Goal: Task Accomplishment & Management: Complete application form

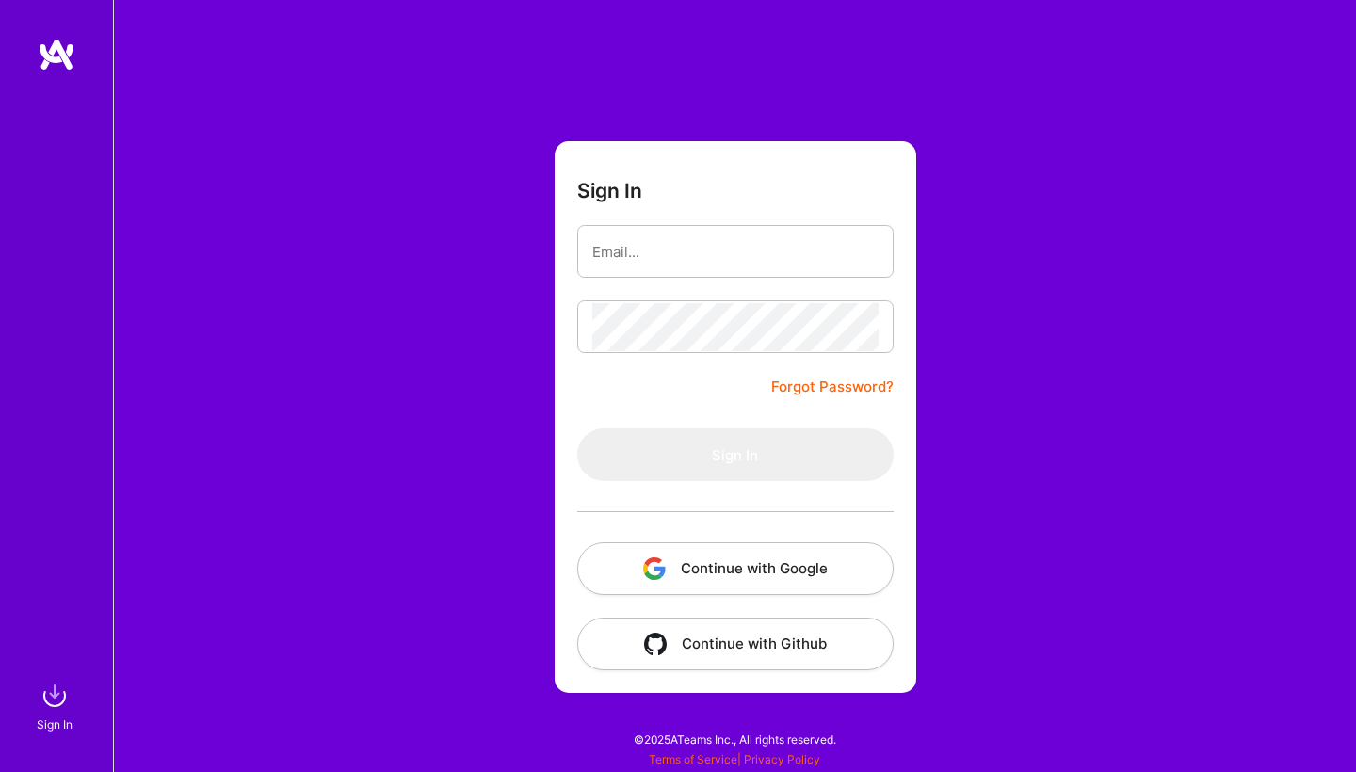
click at [697, 572] on button "Continue with Google" at bounding box center [735, 568] width 316 height 53
type input "[EMAIL_ADDRESS][DOMAIN_NAME]"
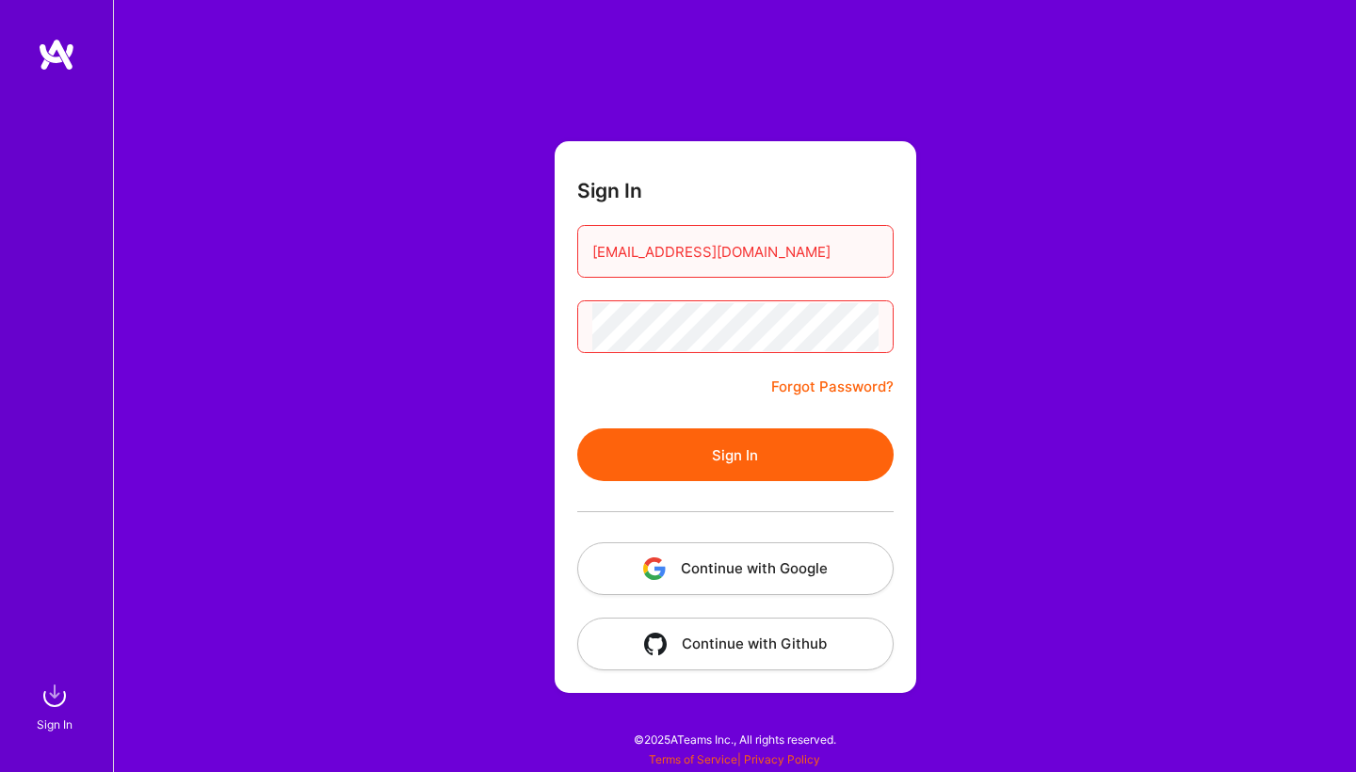
click at [692, 447] on button "Sign In" at bounding box center [735, 454] width 316 height 53
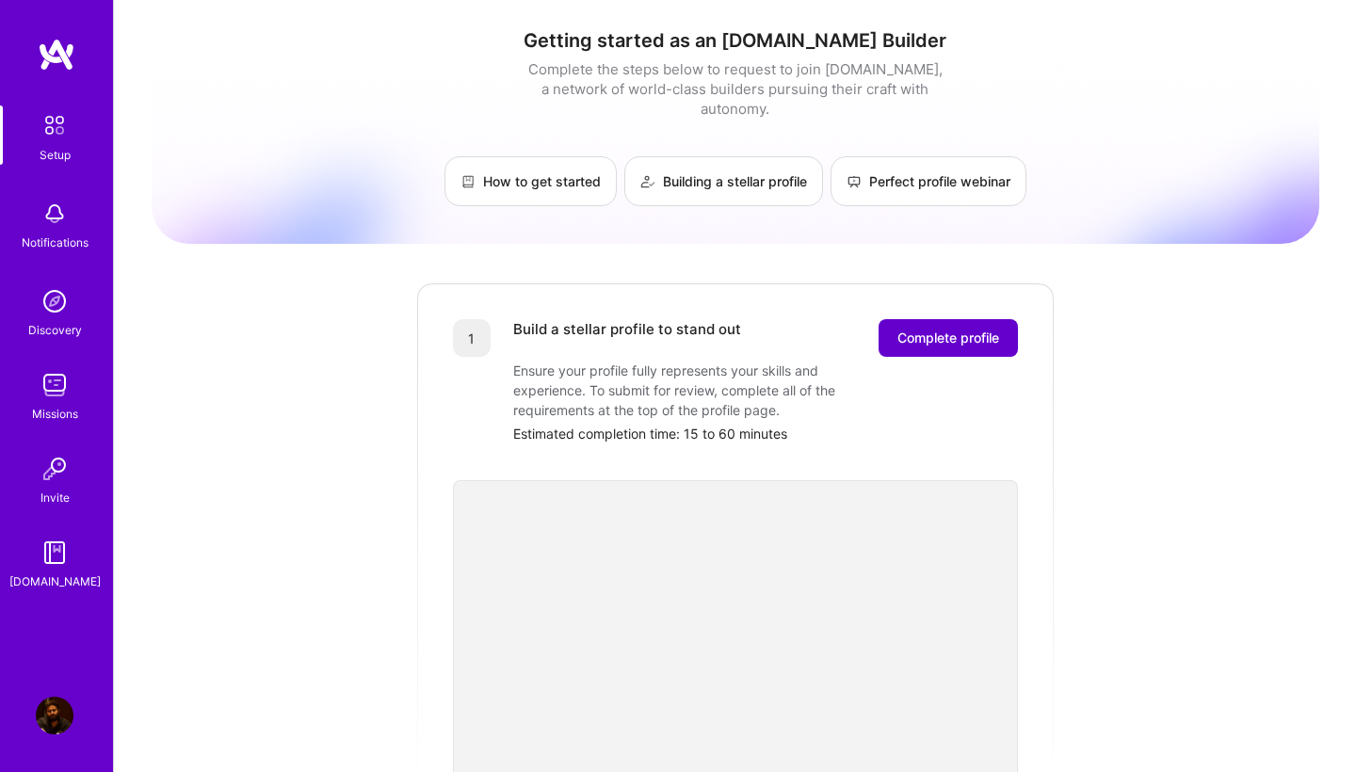
click at [975, 329] on span "Complete profile" at bounding box center [948, 338] width 102 height 19
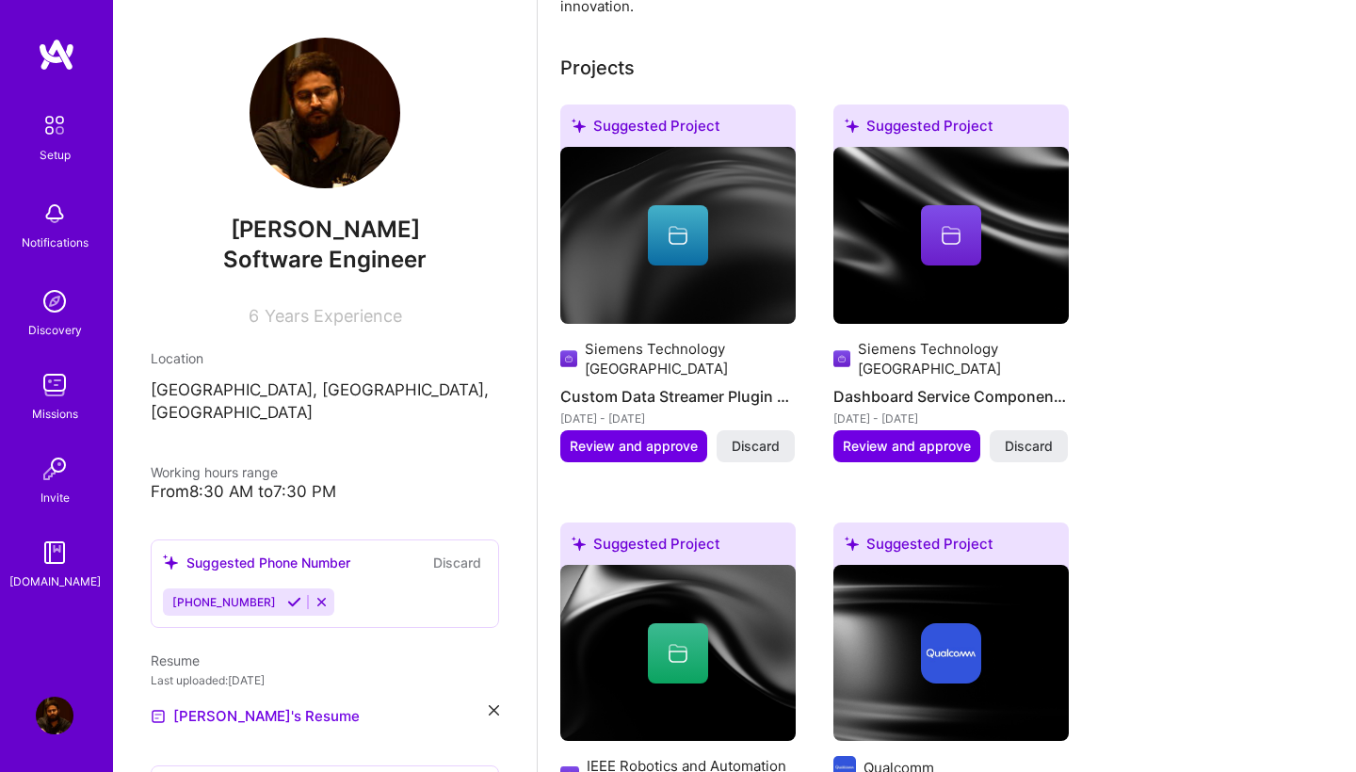
scroll to position [751, 0]
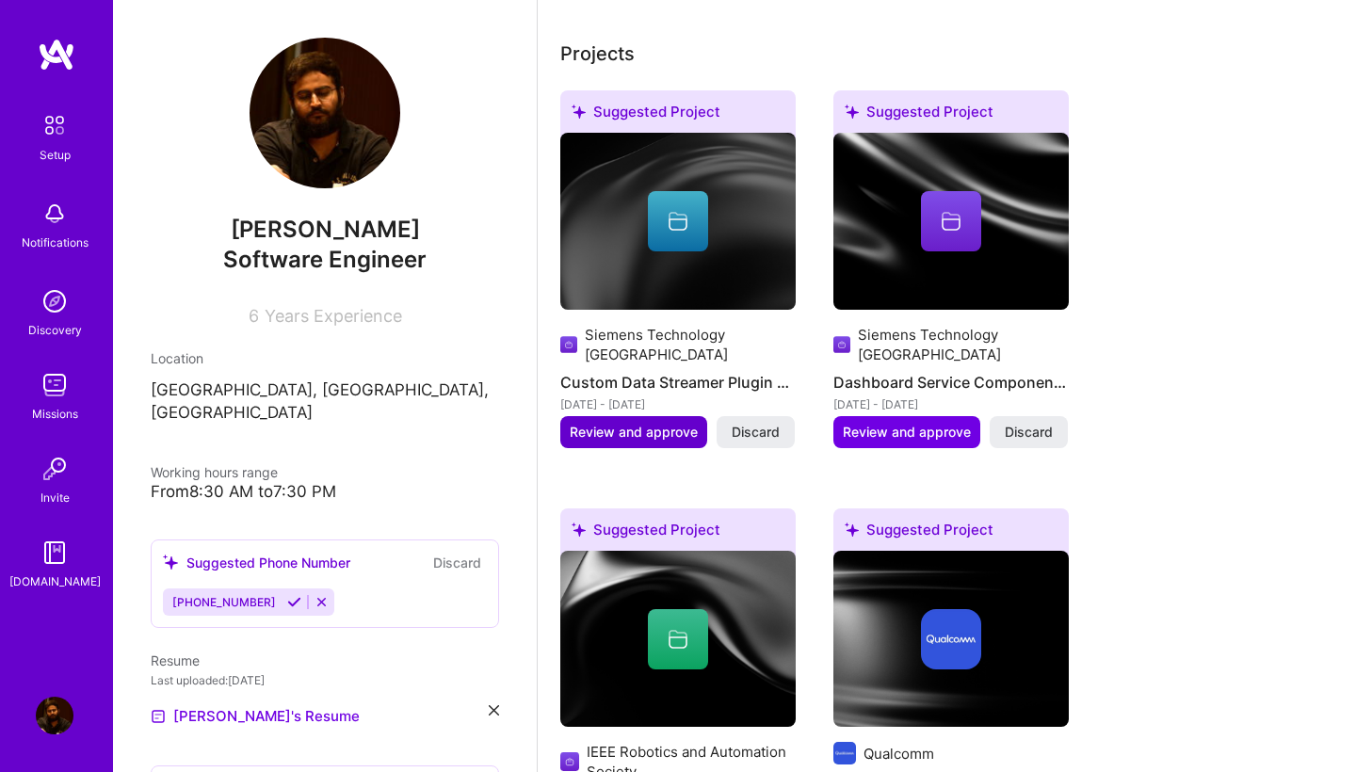
click at [647, 423] on span "Review and approve" at bounding box center [634, 432] width 128 height 19
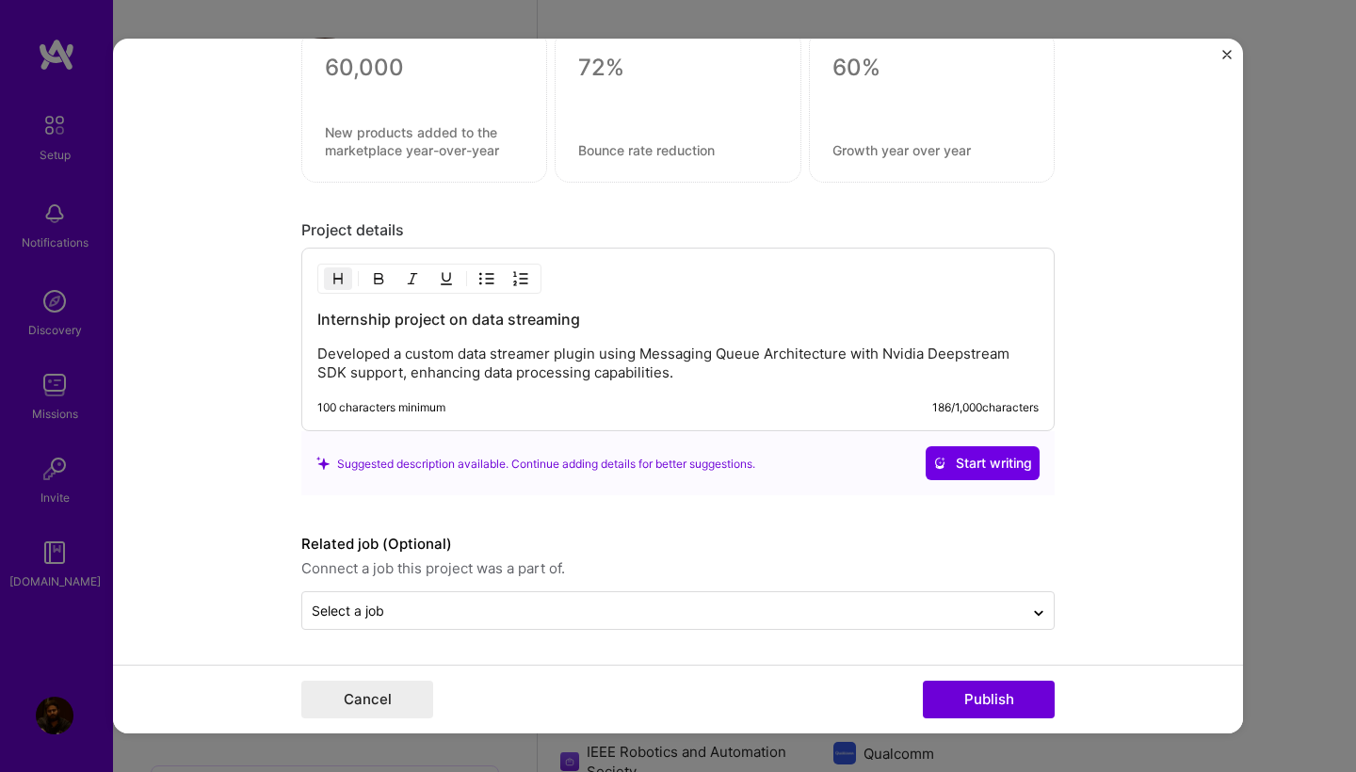
scroll to position [1399, 0]
click at [1010, 712] on button "Publish" at bounding box center [989, 700] width 132 height 38
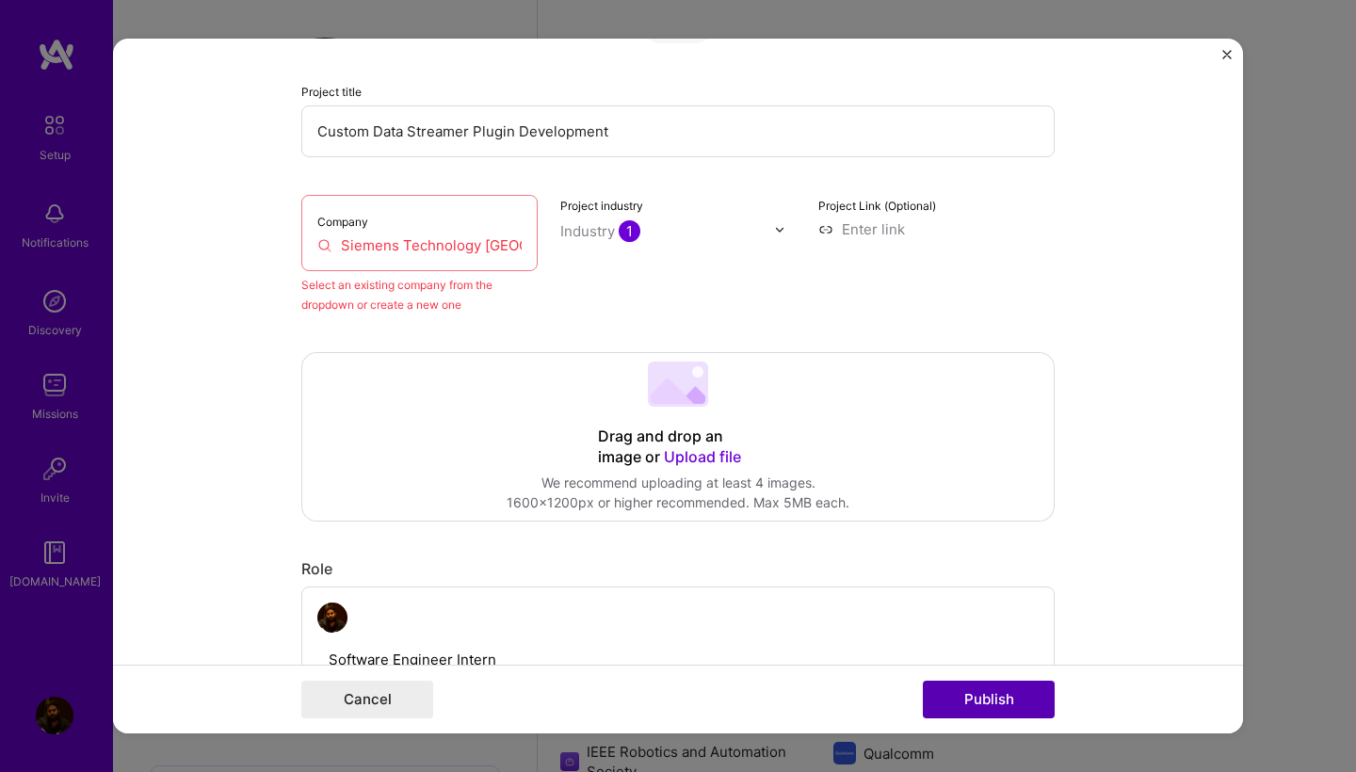
scroll to position [123, 0]
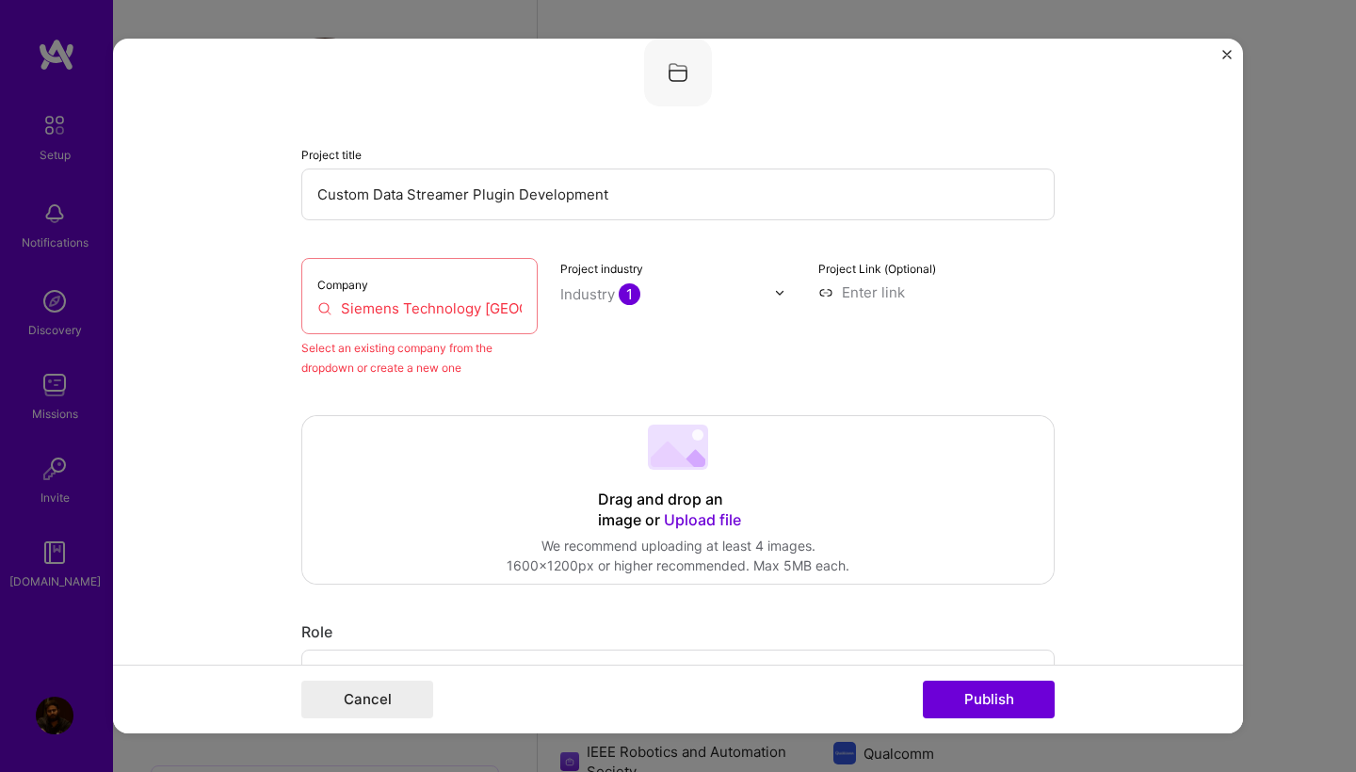
click at [509, 308] on input "Siemens Technology [GEOGRAPHIC_DATA]" at bounding box center [419, 309] width 204 height 20
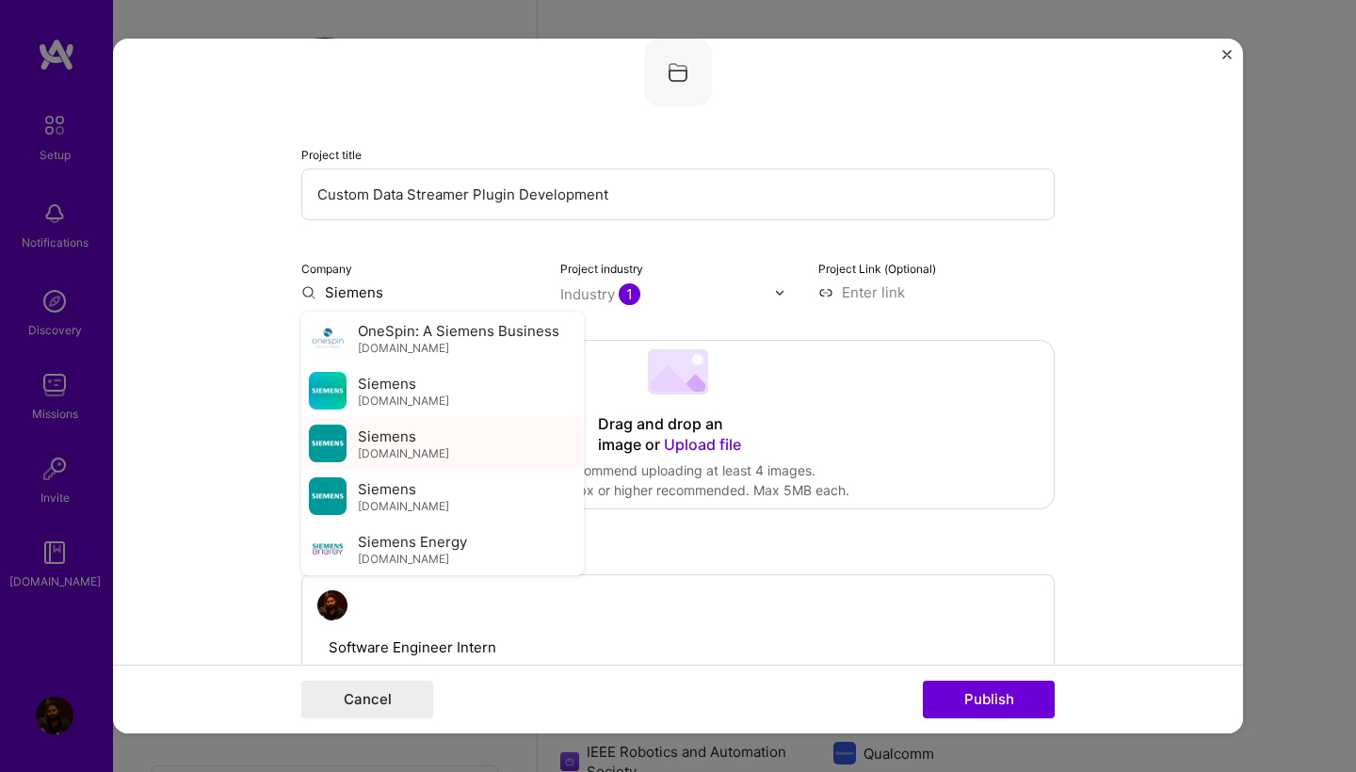
type input "Siemens"
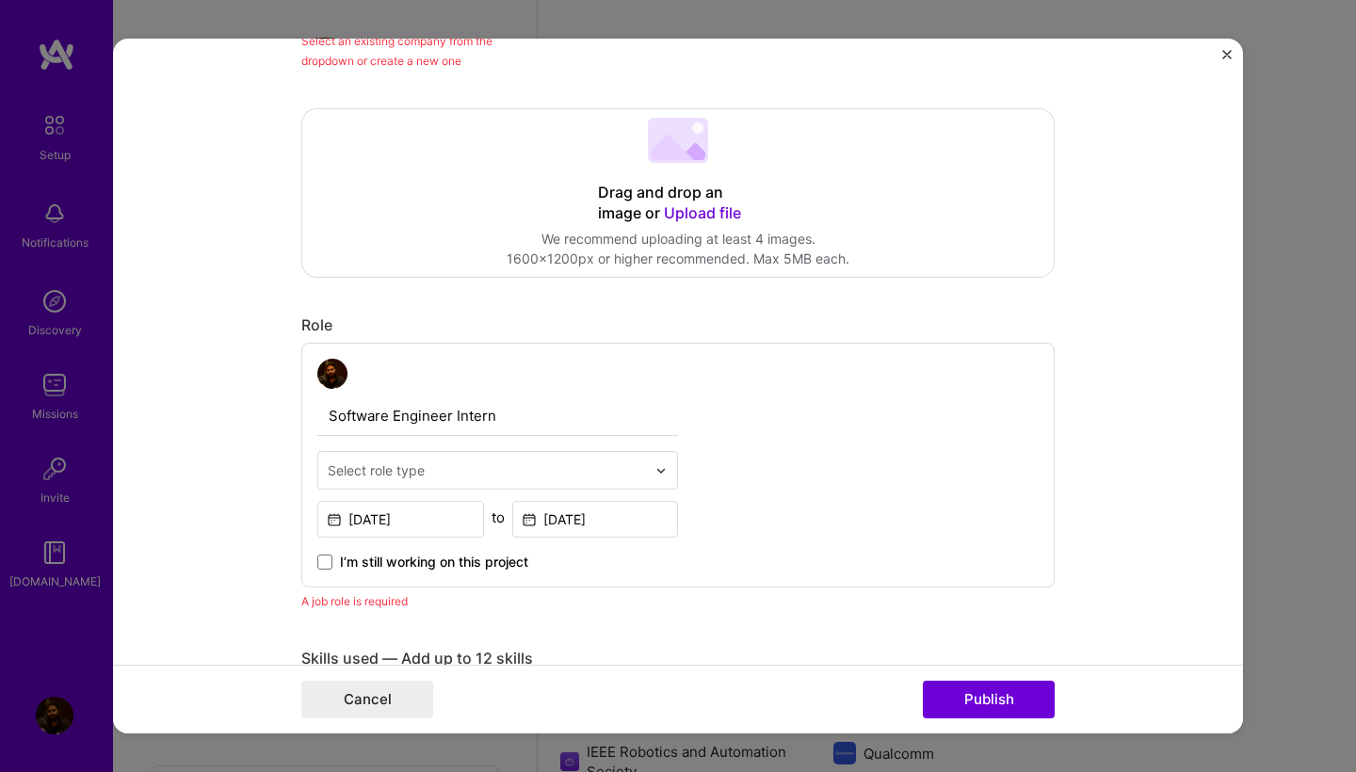
scroll to position [431, 0]
click at [976, 689] on button "Publish" at bounding box center [989, 700] width 132 height 38
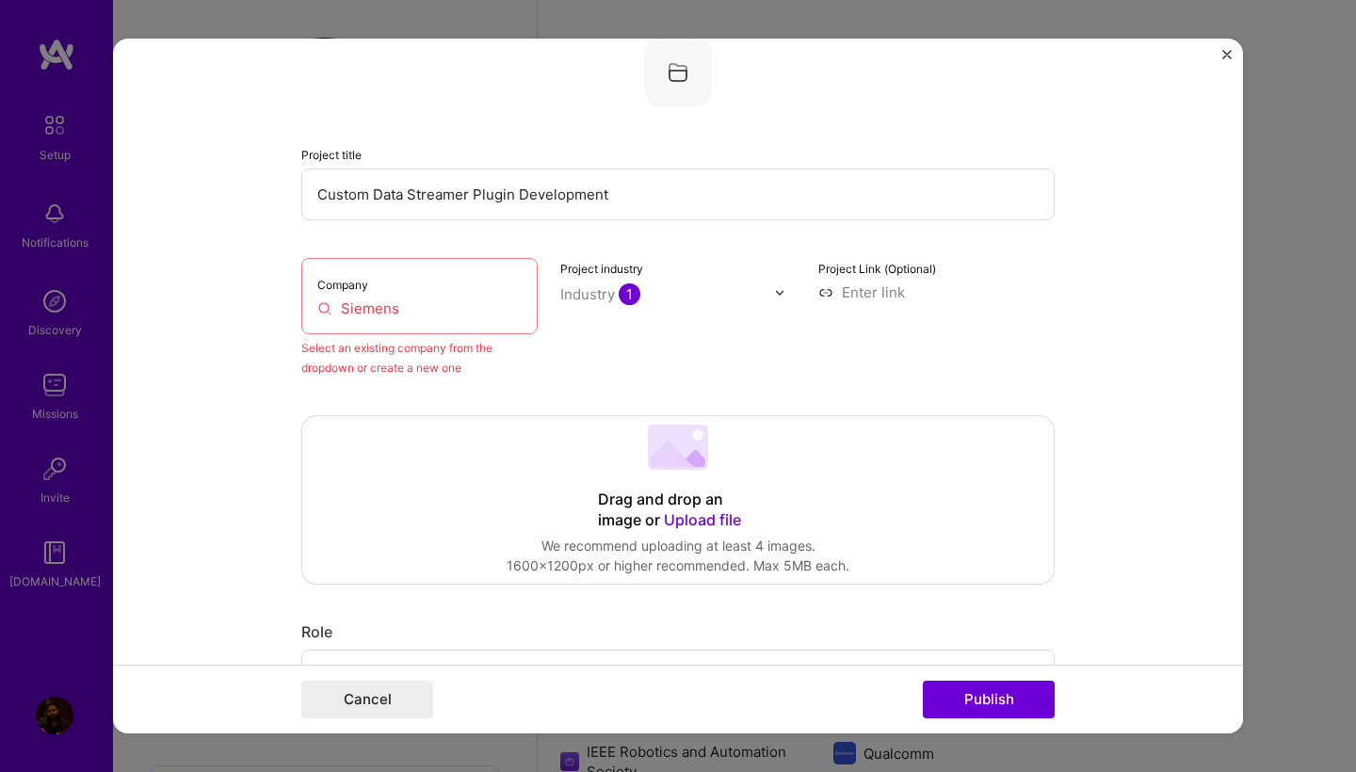
click at [620, 280] on div "Project industry Industry 1" at bounding box center [678, 318] width 236 height 120
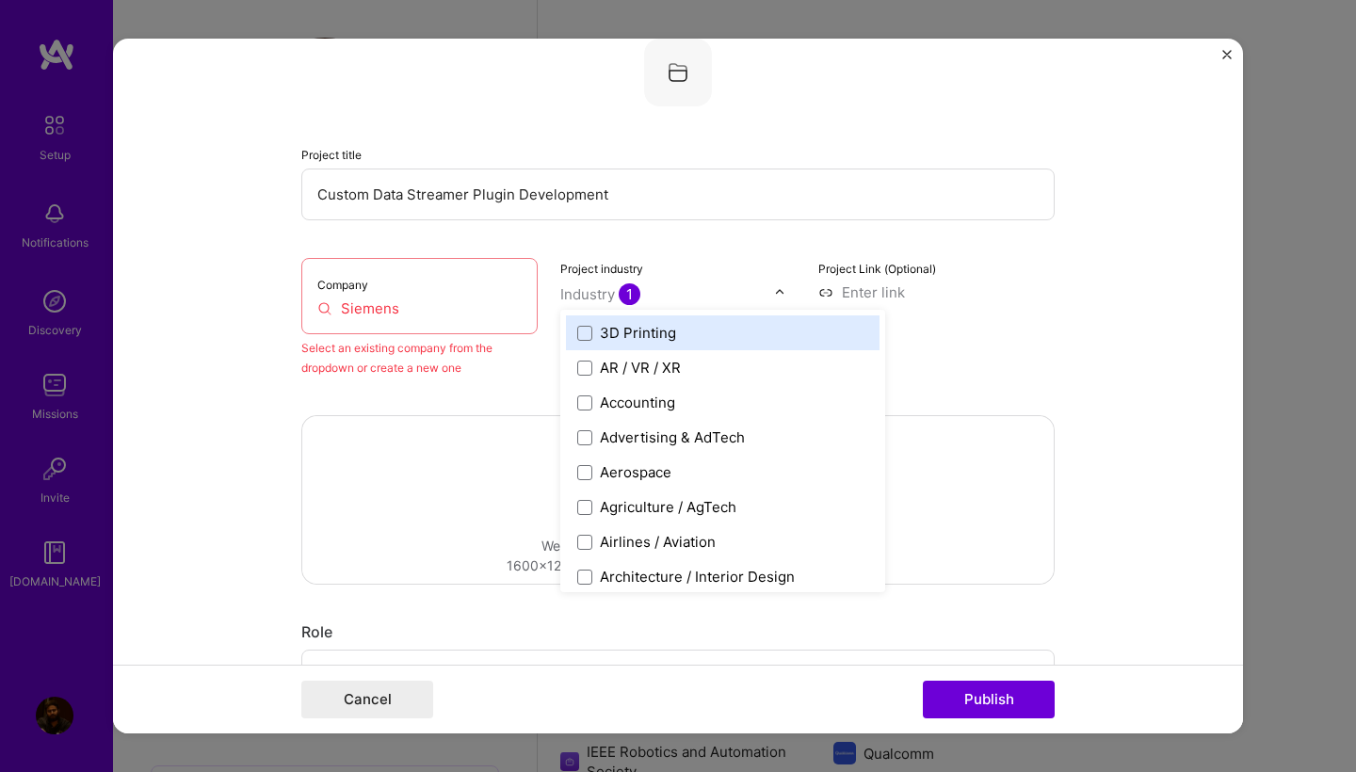
click at [746, 297] on input "text" at bounding box center [667, 294] width 215 height 20
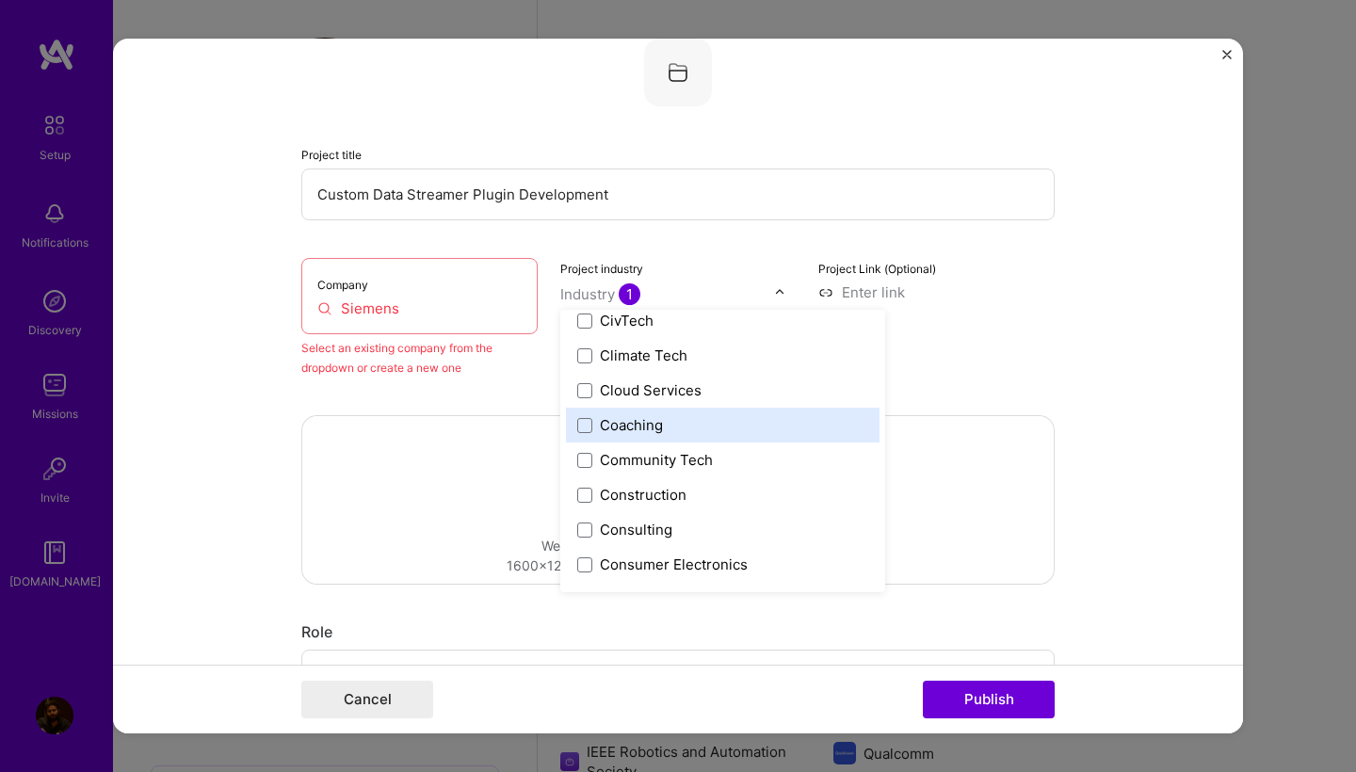
scroll to position [1194, 0]
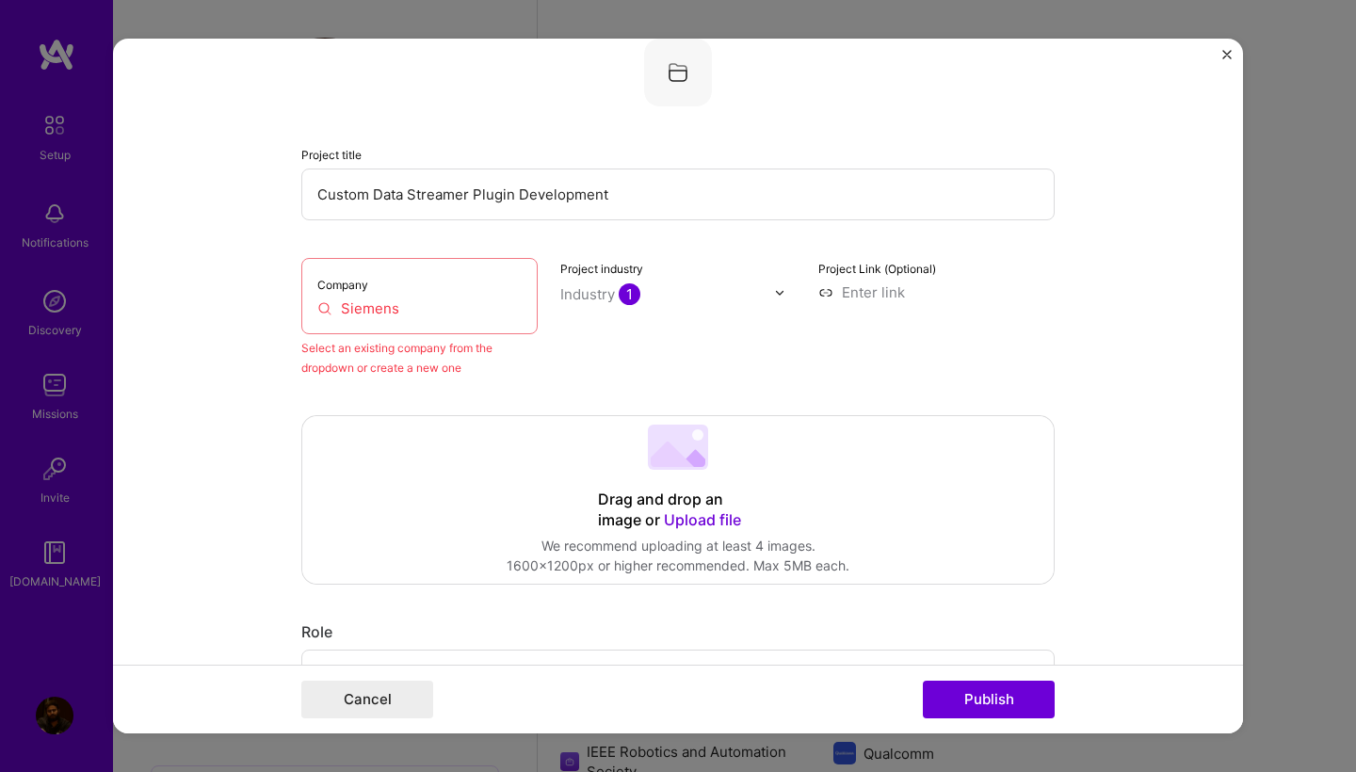
click at [1086, 361] on form "Editing suggested project This project is suggested based on your LinkedIn, res…" at bounding box center [678, 386] width 1130 height 695
click at [410, 691] on button "Cancel" at bounding box center [367, 700] width 132 height 38
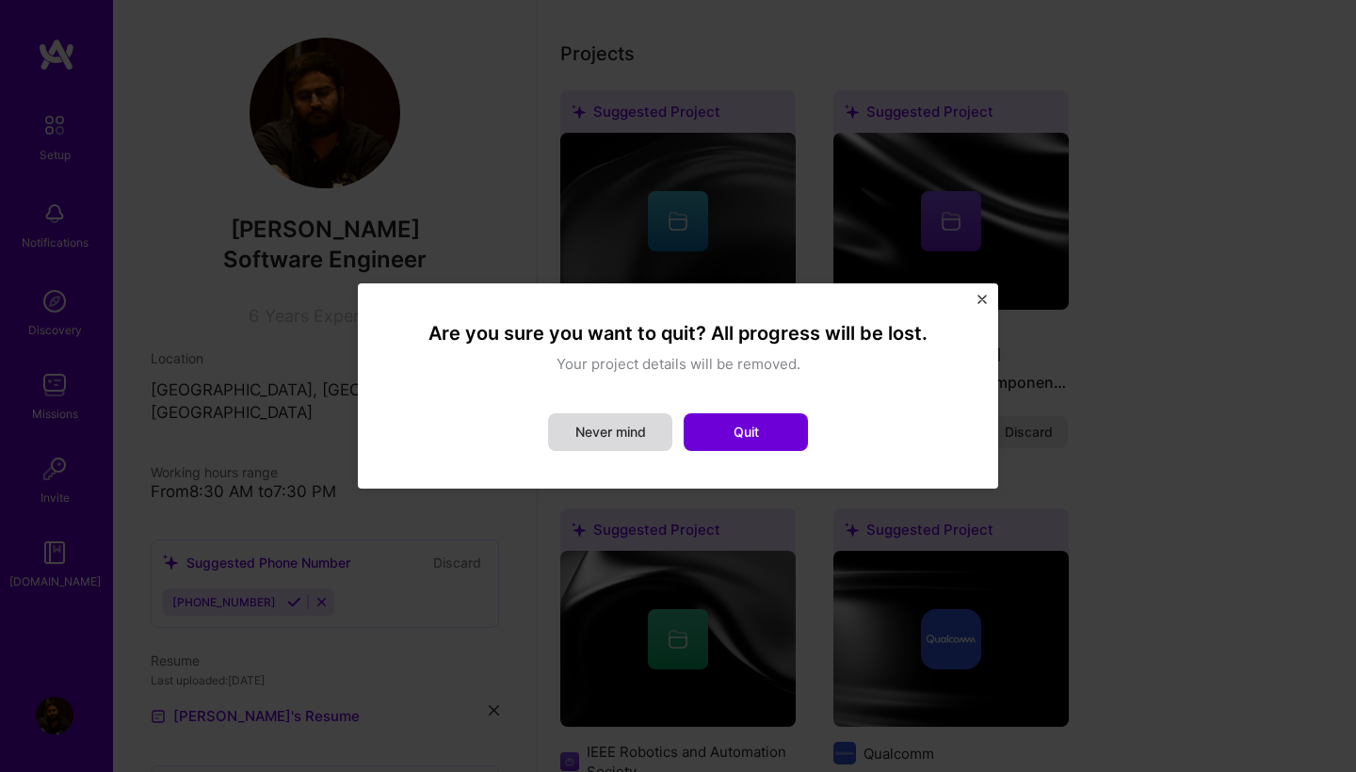
click at [627, 423] on button "Never mind" at bounding box center [610, 432] width 124 height 38
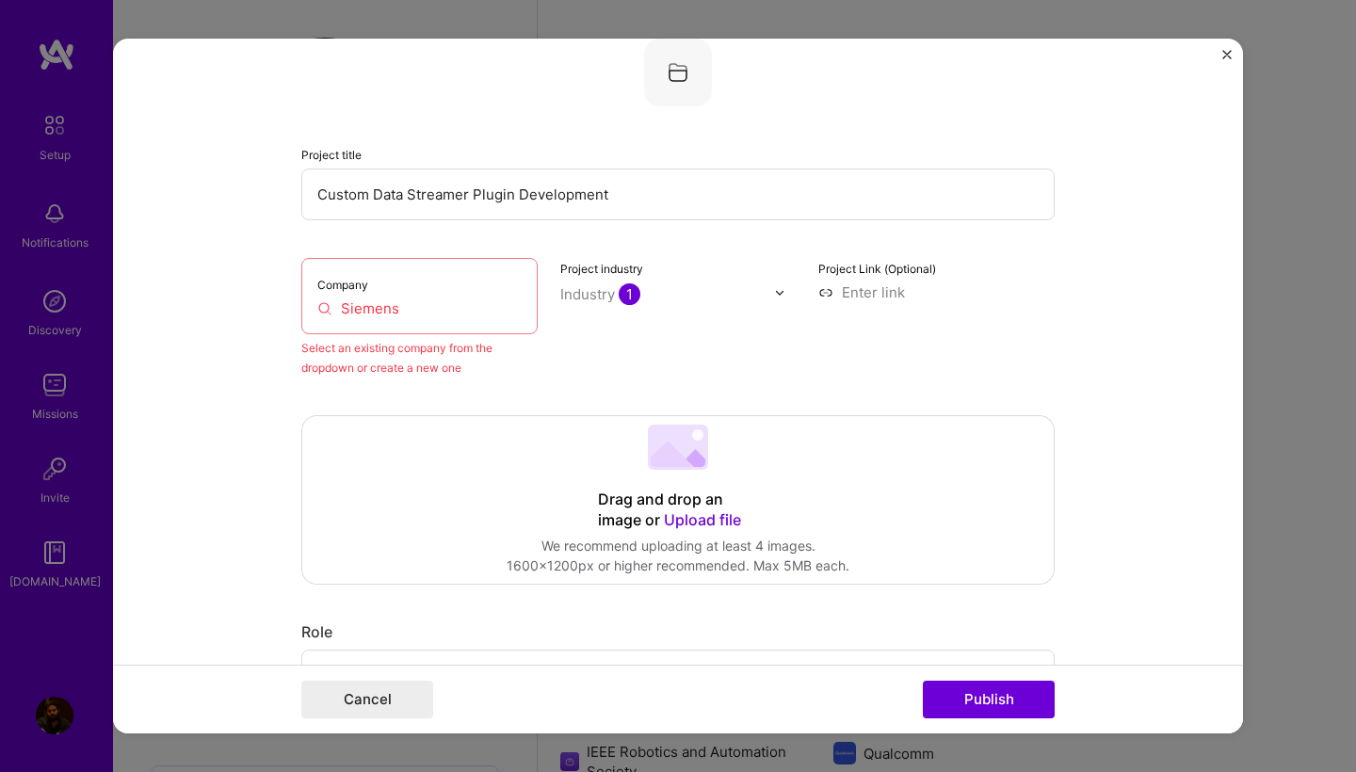
click at [1222, 52] on img "Close" at bounding box center [1226, 54] width 9 height 9
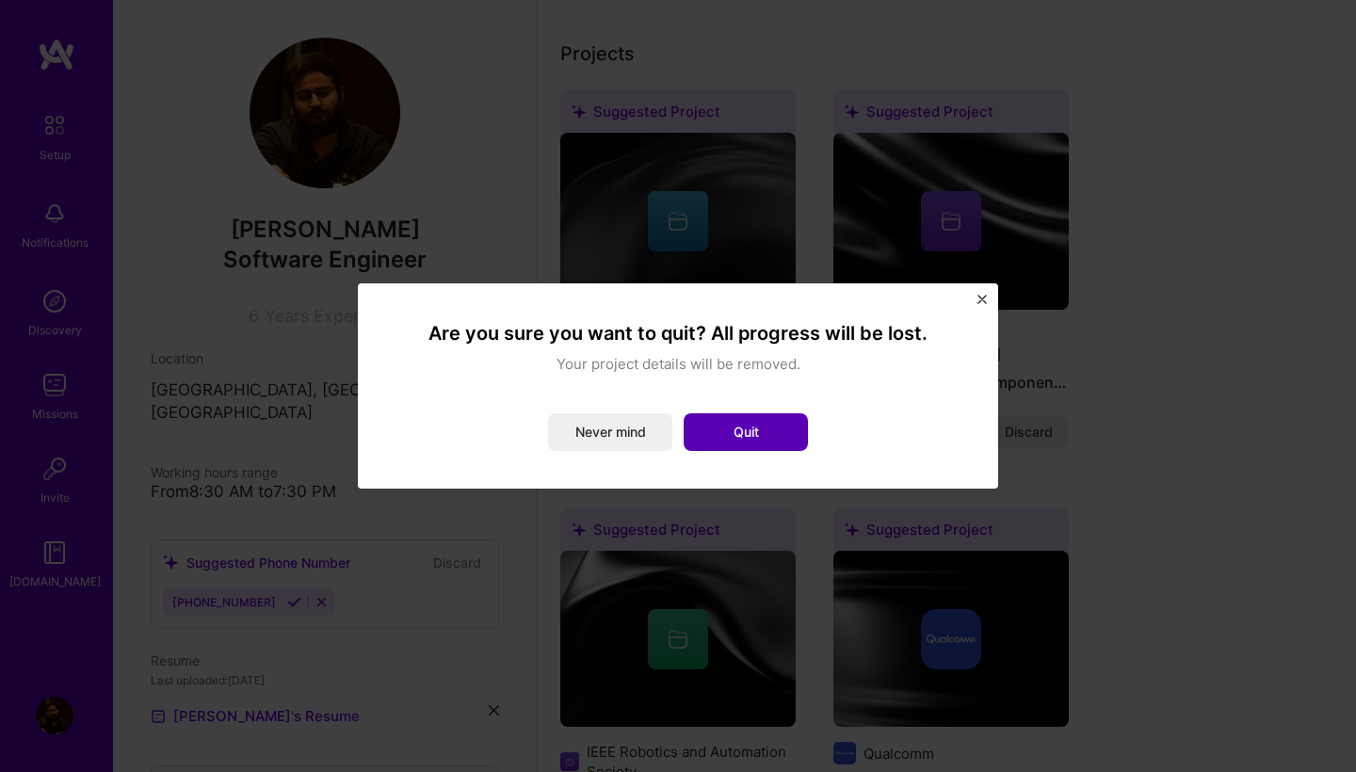
click at [783, 420] on button "Quit" at bounding box center [746, 432] width 124 height 38
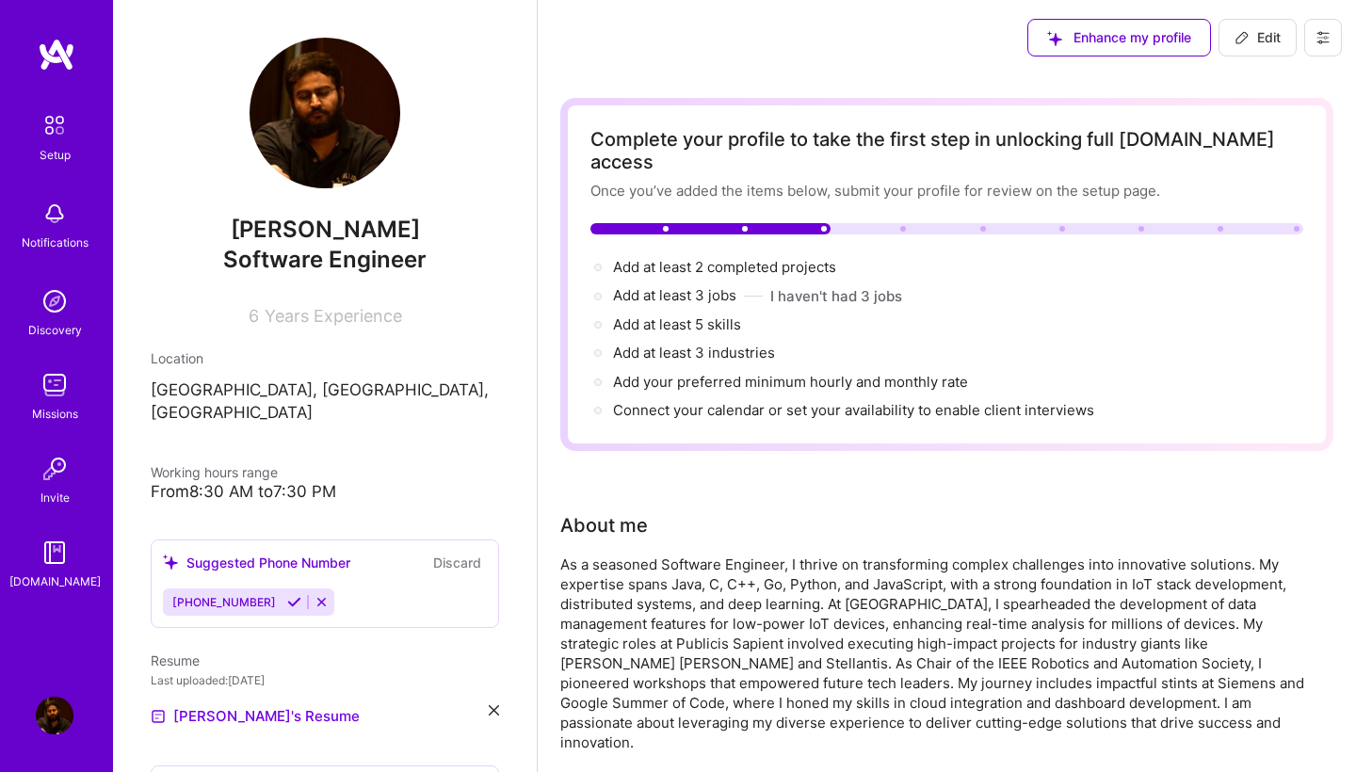
scroll to position [0, 0]
click at [1145, 41] on div "Enhance my profile" at bounding box center [1119, 38] width 184 height 38
click at [45, 399] on img at bounding box center [55, 385] width 38 height 38
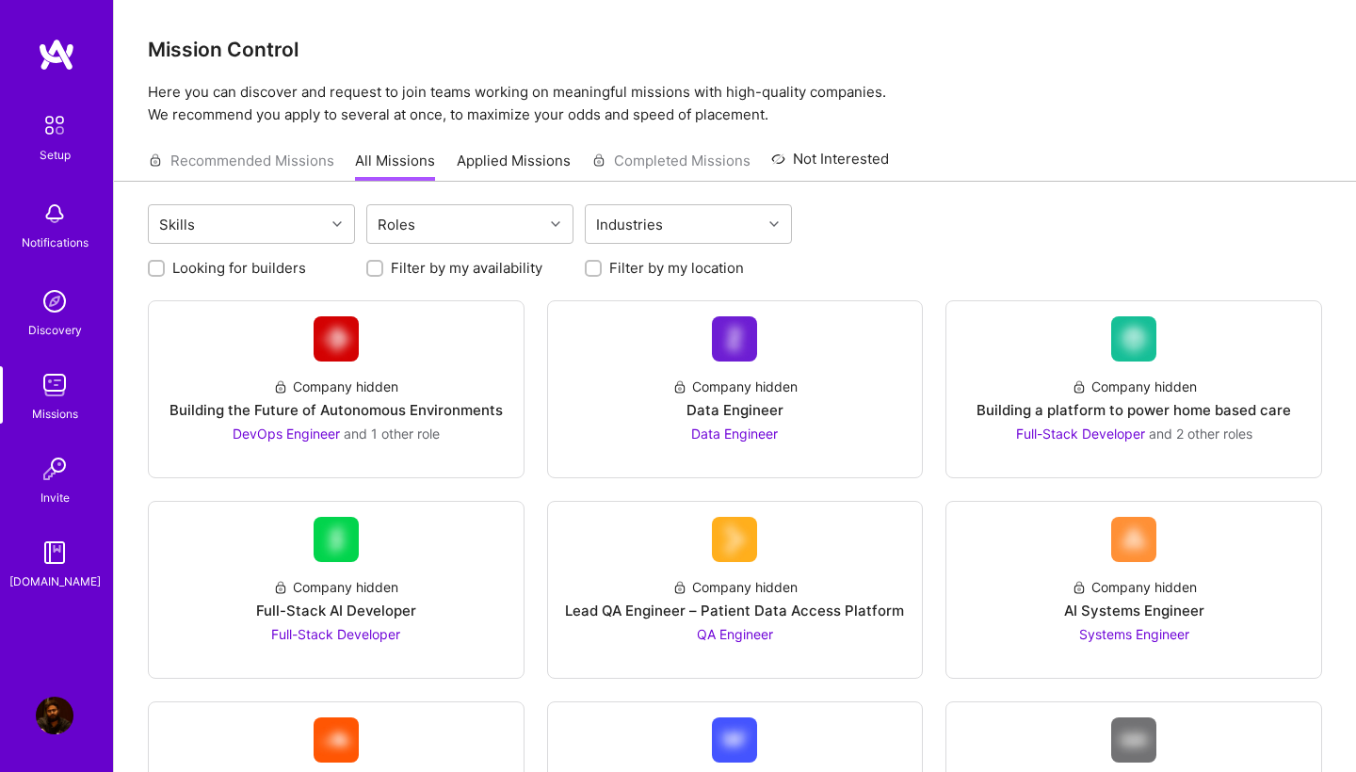
click at [72, 305] on img at bounding box center [55, 302] width 38 height 38
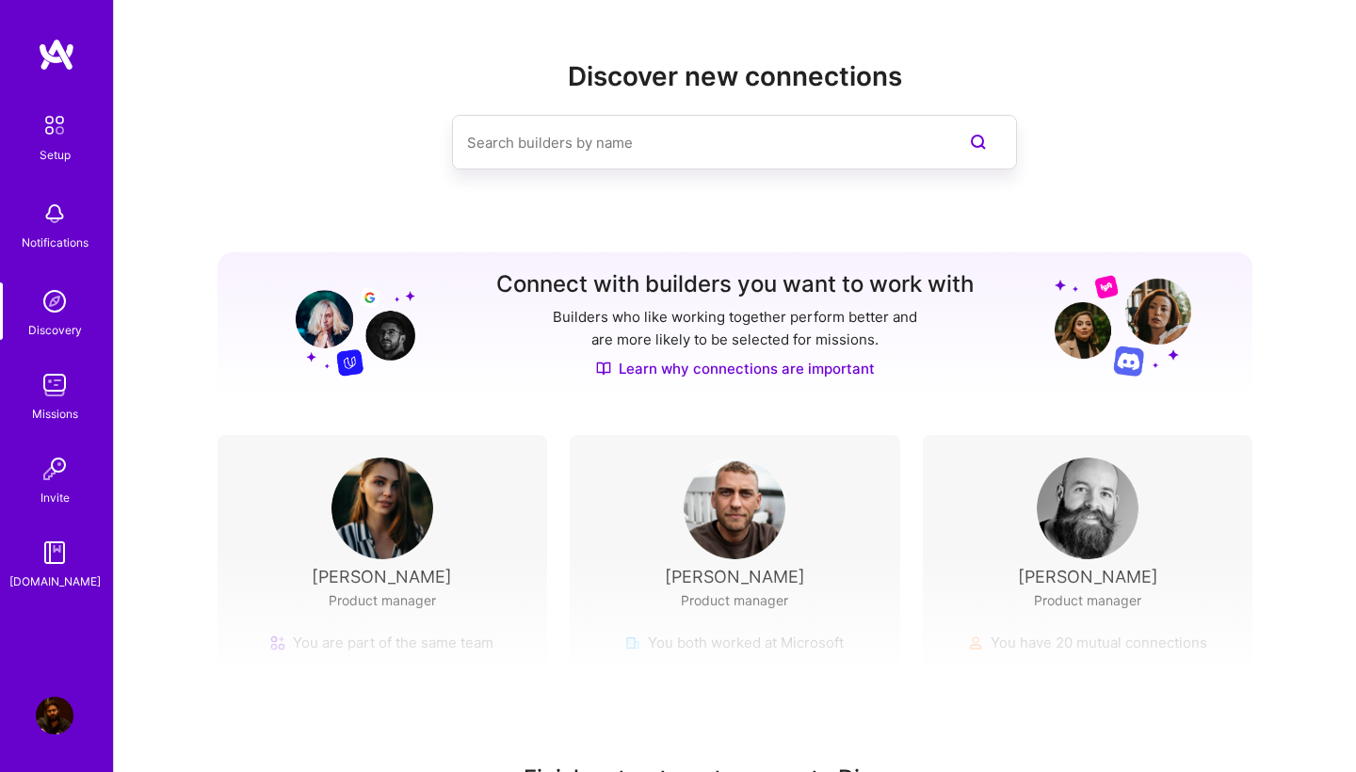
click at [57, 405] on div "Missions" at bounding box center [55, 414] width 46 height 20
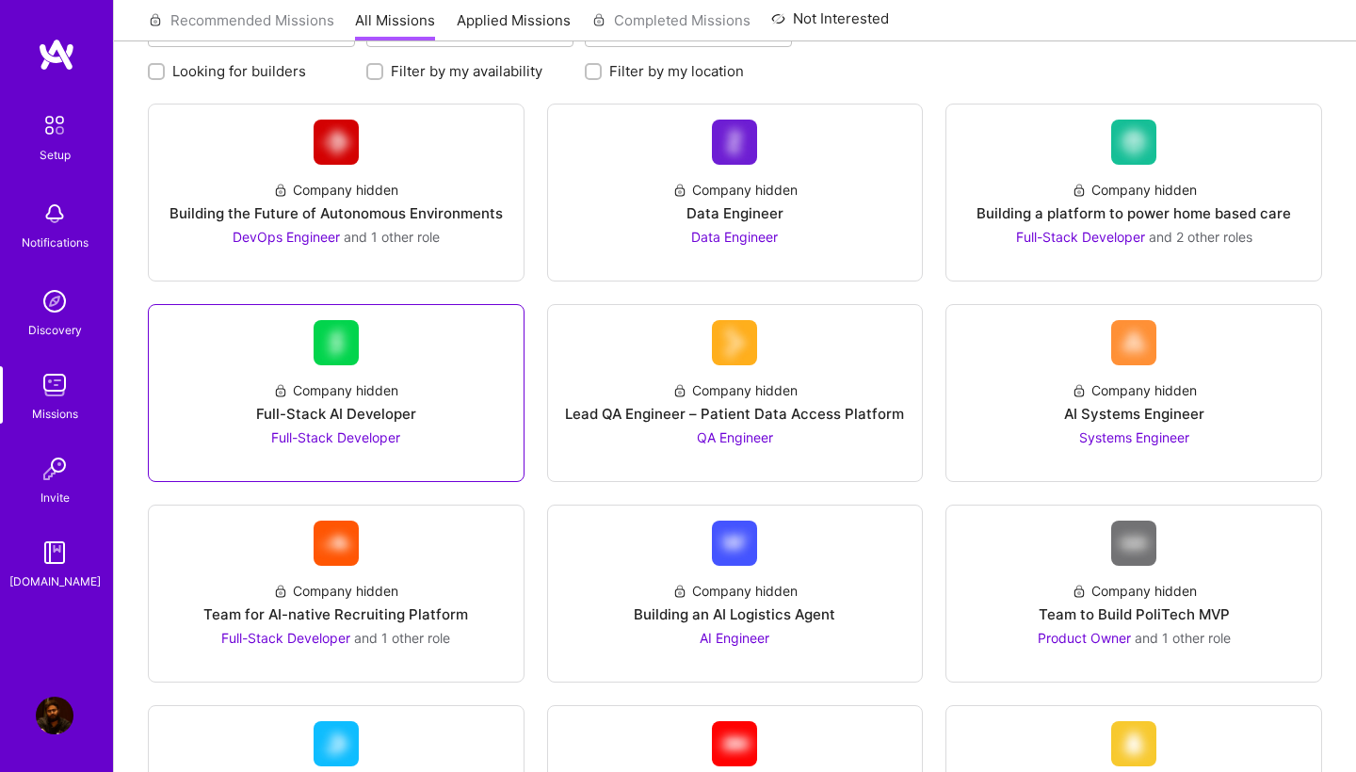
scroll to position [231, 0]
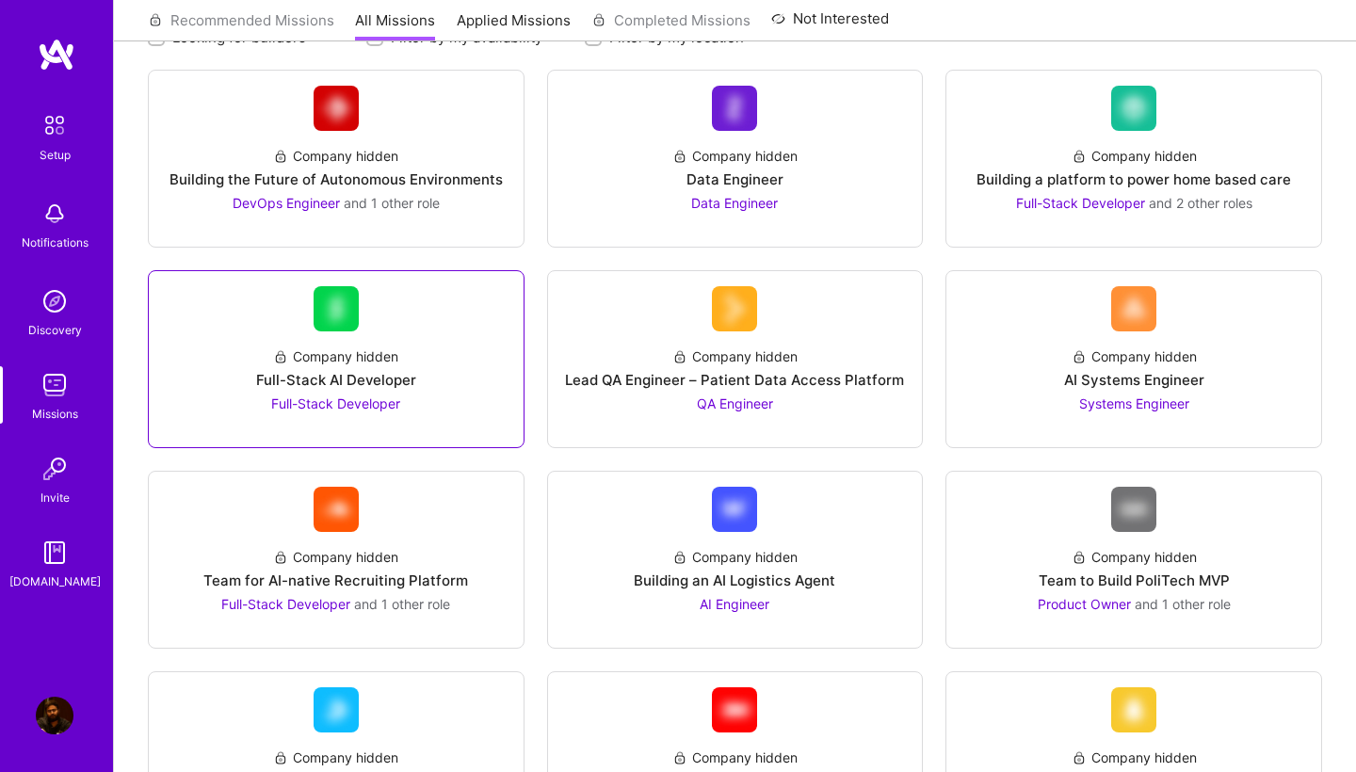
click at [442, 402] on div "Company hidden Full-Stack AI Developer Full-Stack Developer" at bounding box center [336, 372] width 345 height 82
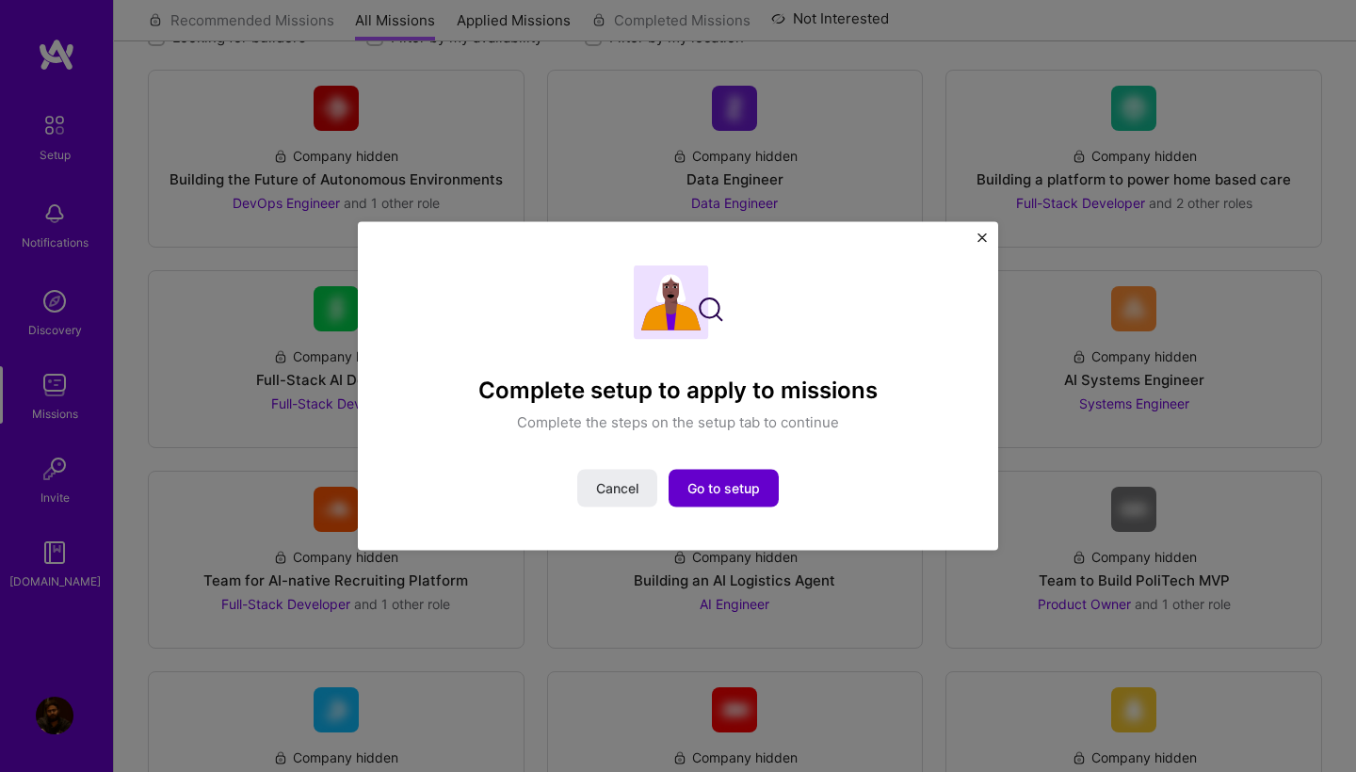
click at [713, 481] on span "Go to setup" at bounding box center [723, 487] width 73 height 19
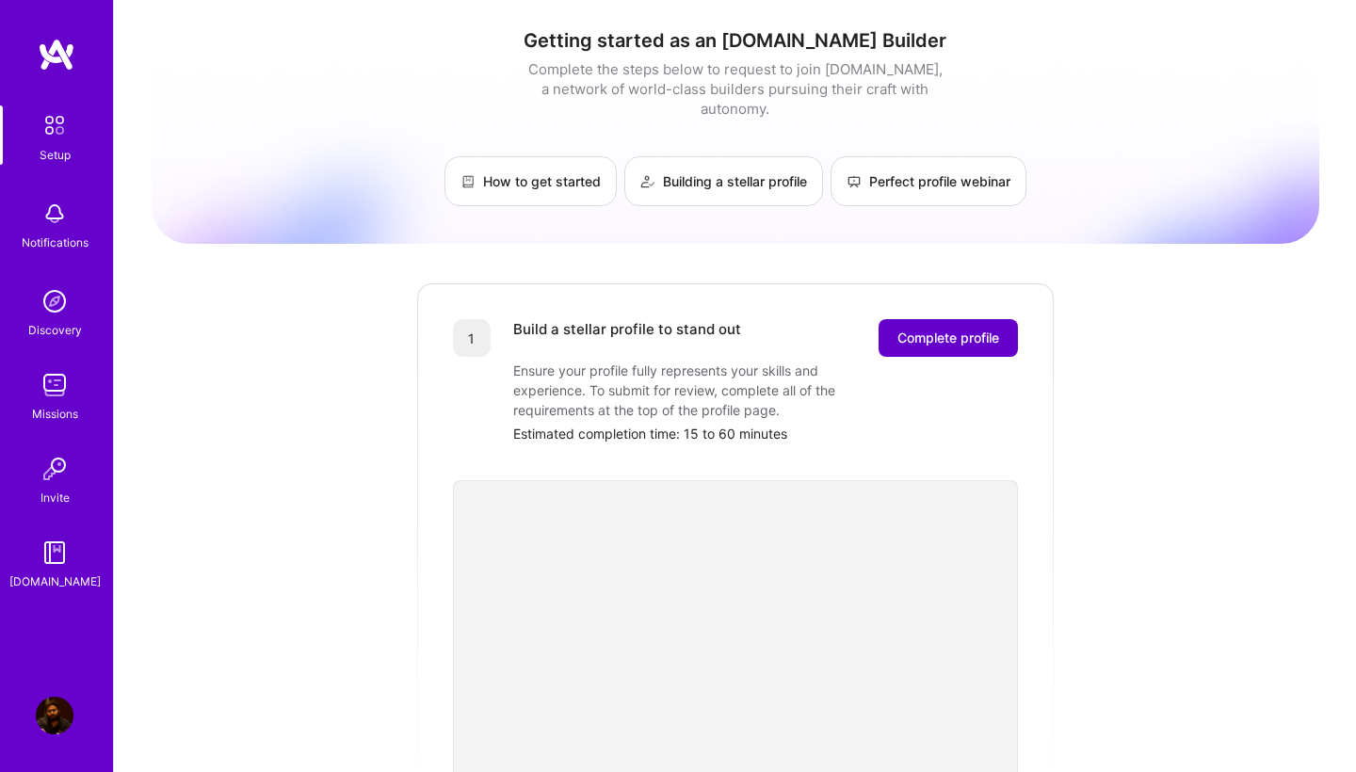
click at [932, 332] on button "Complete profile" at bounding box center [948, 338] width 139 height 38
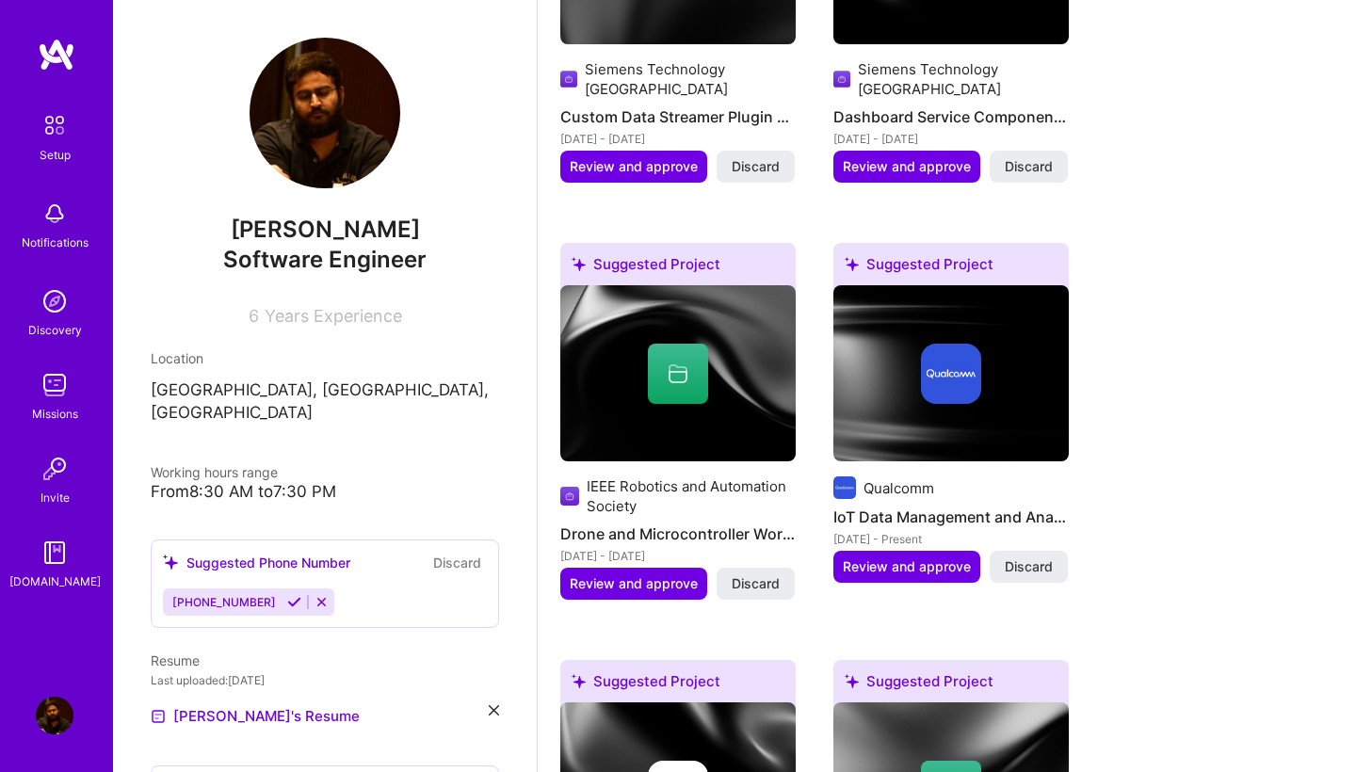
scroll to position [1054, 0]
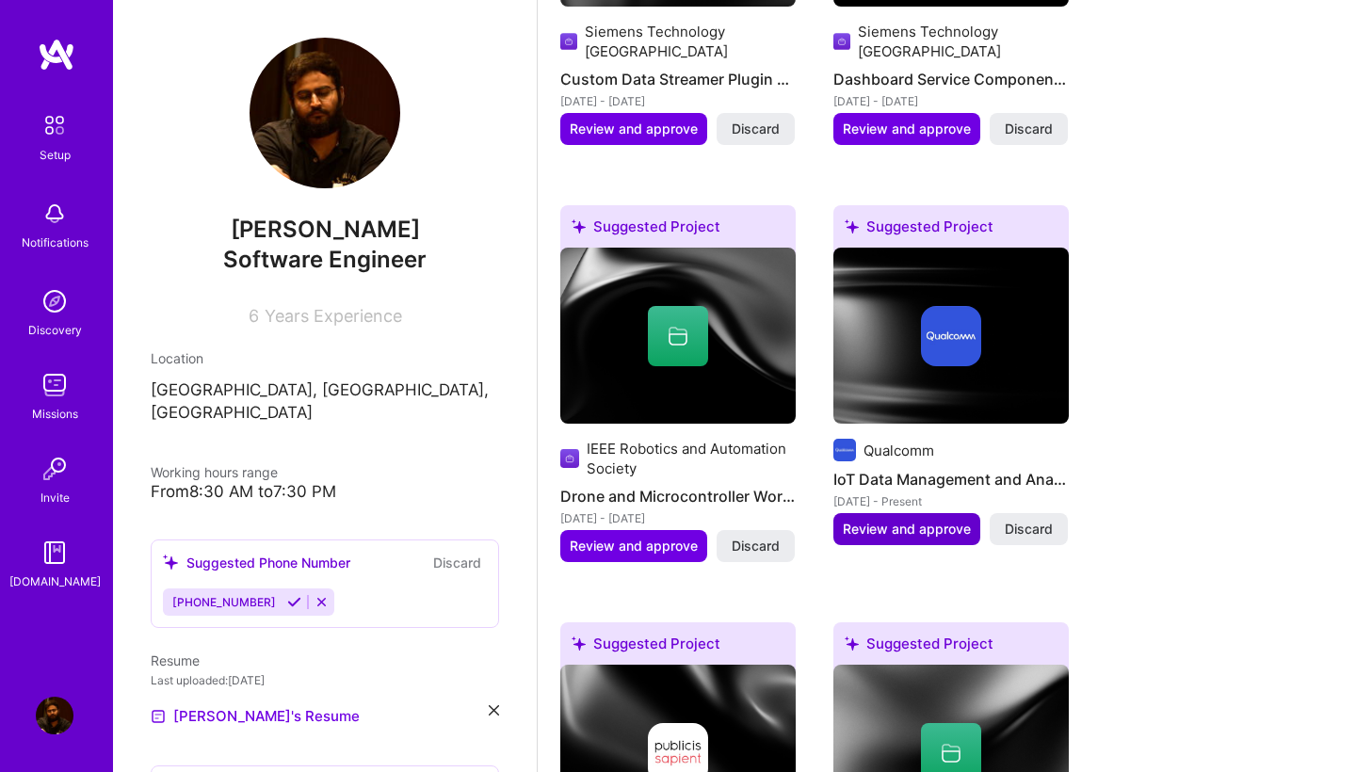
click at [893, 520] on span "Review and approve" at bounding box center [907, 529] width 128 height 19
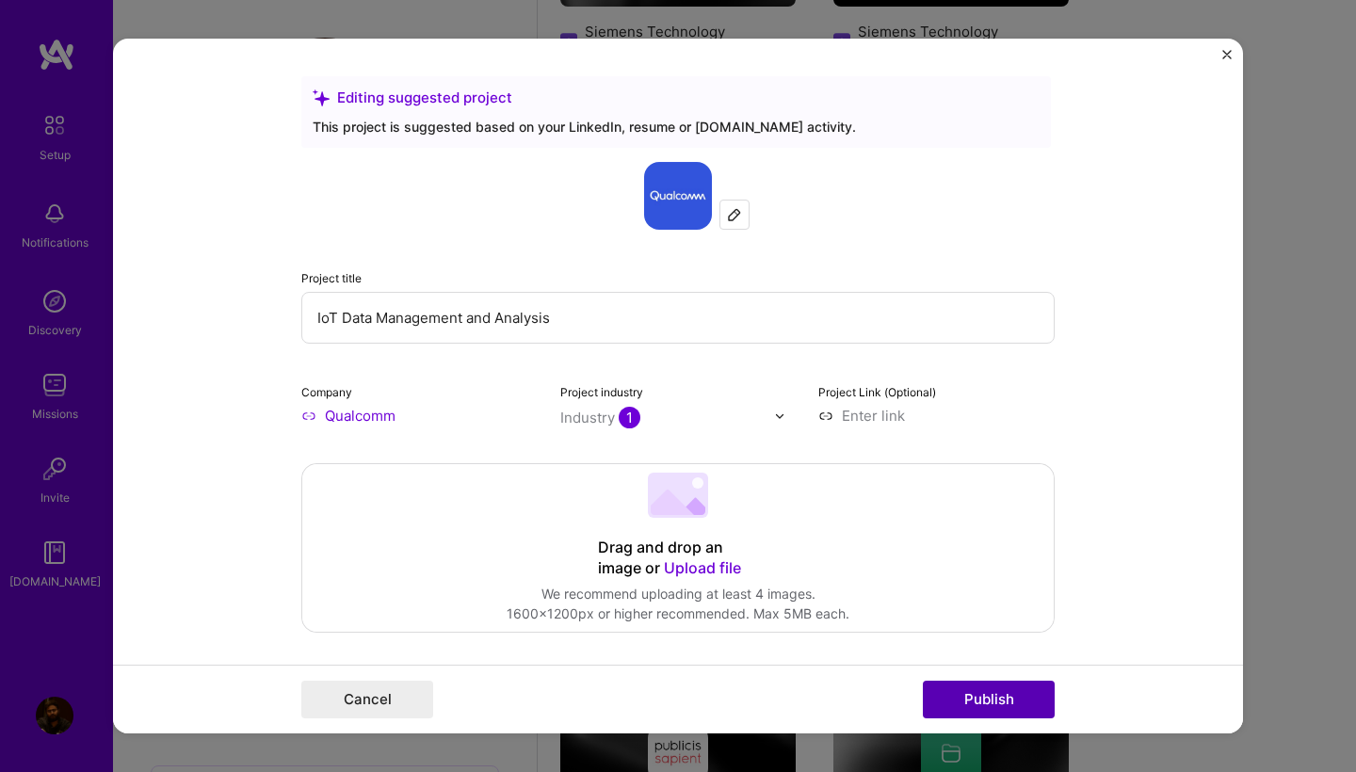
click at [951, 694] on button "Publish" at bounding box center [989, 700] width 132 height 38
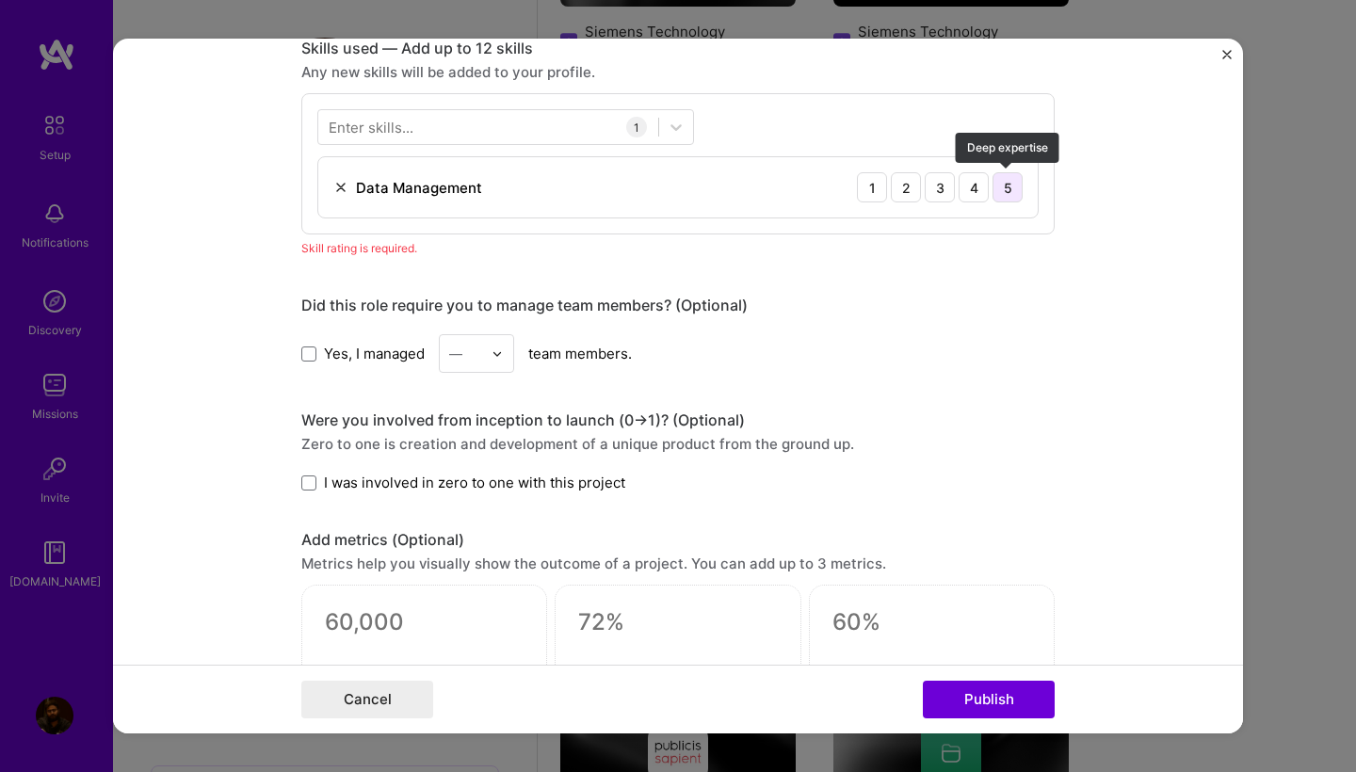
click at [1017, 182] on div "5" at bounding box center [1008, 187] width 30 height 30
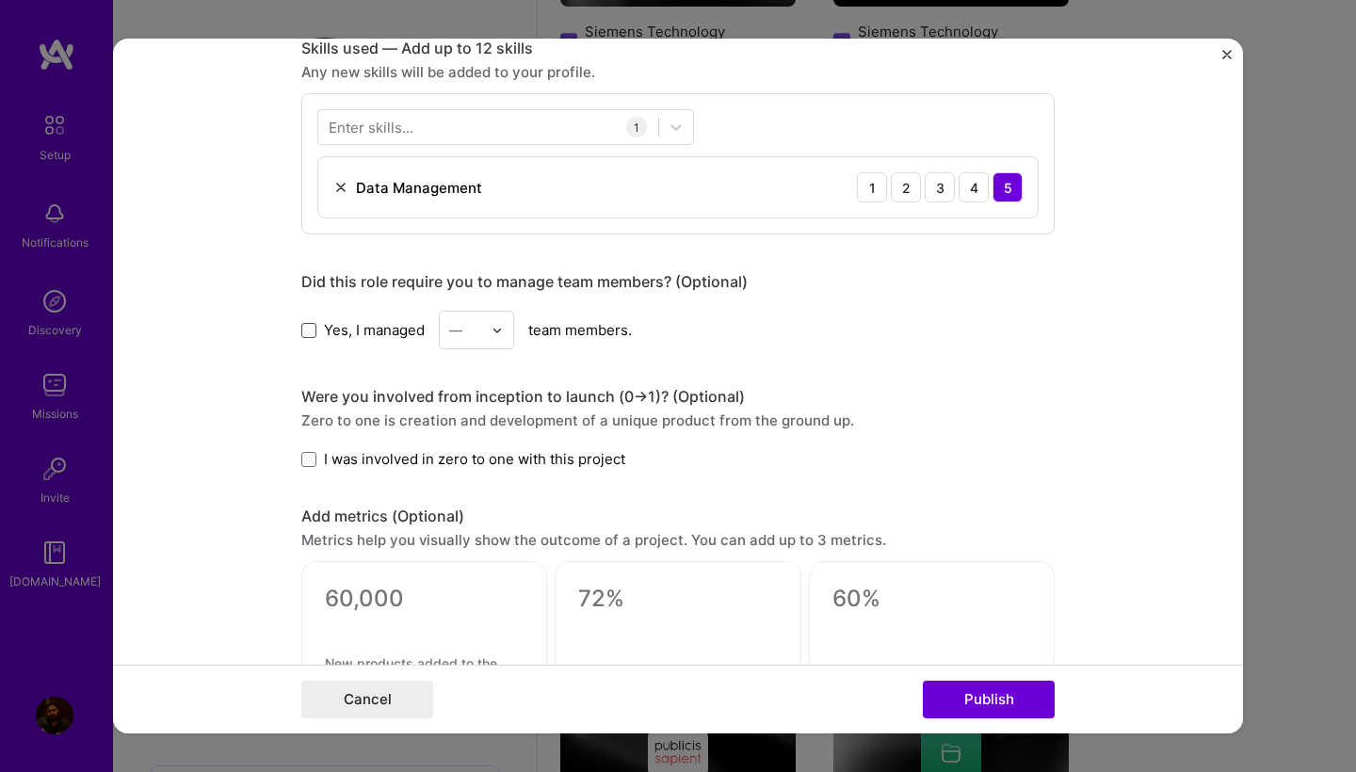
click at [314, 331] on span at bounding box center [308, 330] width 15 height 15
click at [0, 0] on input "Yes, I managed" at bounding box center [0, 0] width 0 height 0
click at [481, 329] on input "text" at bounding box center [465, 330] width 33 height 20
click at [458, 616] on div "25+" at bounding box center [477, 616] width 64 height 35
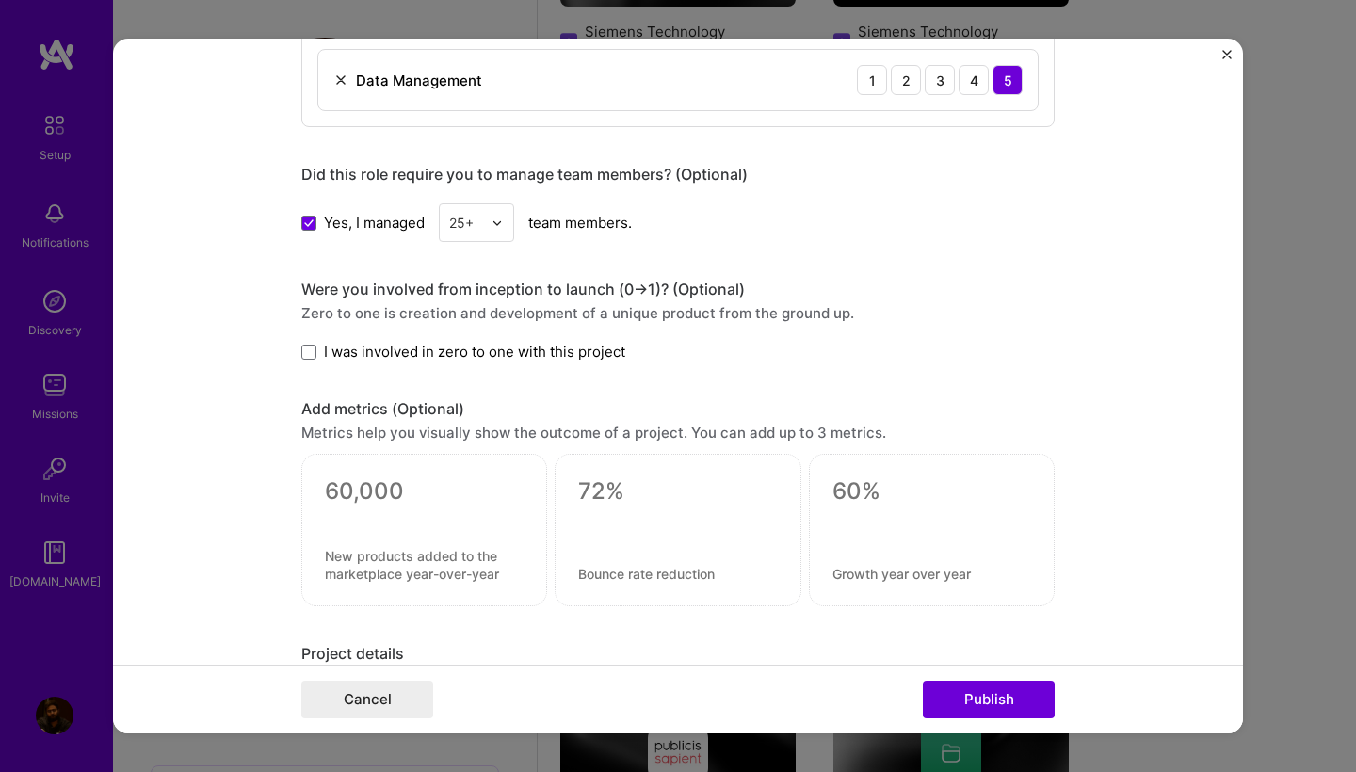
scroll to position [1081, 0]
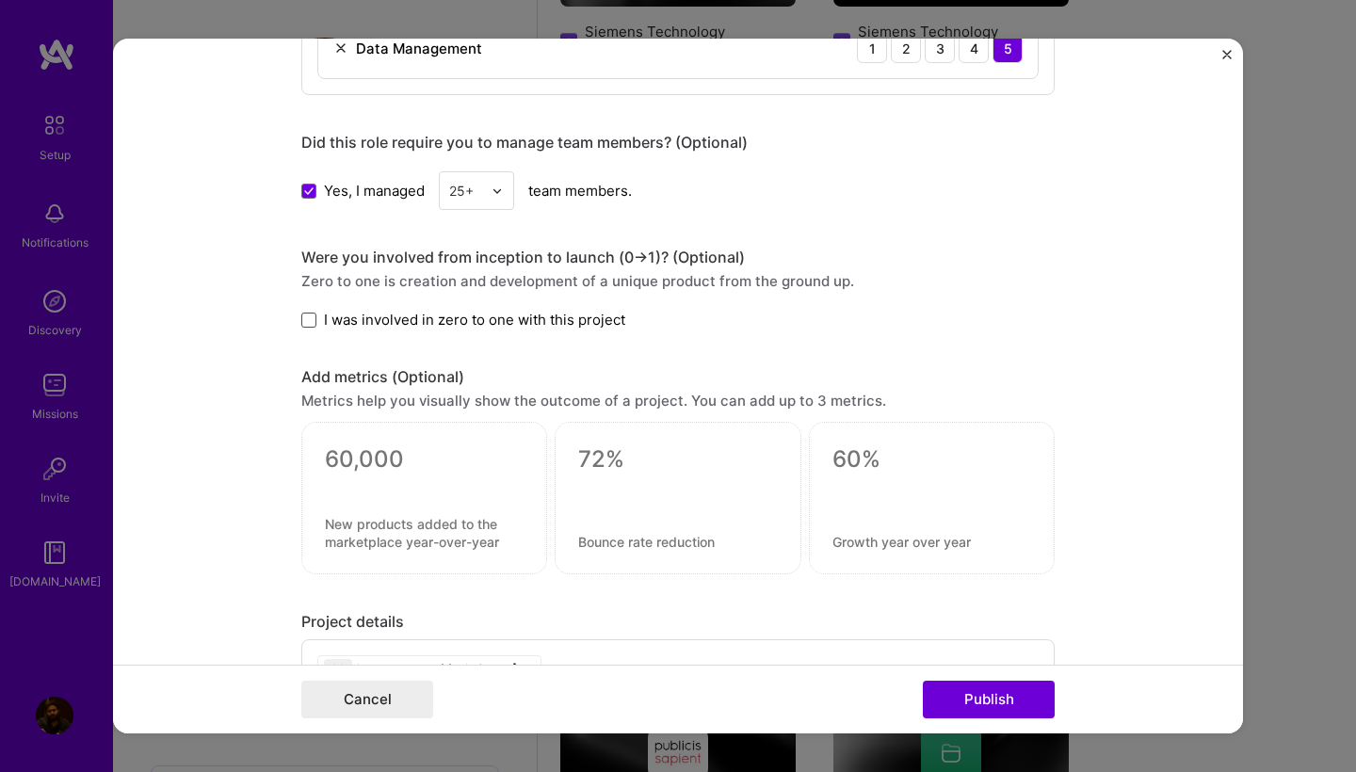
click at [311, 318] on span at bounding box center [308, 320] width 15 height 15
click at [0, 0] on input "I was involved in zero to one with this project" at bounding box center [0, 0] width 0 height 0
click at [311, 318] on icon at bounding box center [309, 320] width 8 height 6
click at [0, 0] on input "I was involved in zero to one with this project" at bounding box center [0, 0] width 0 height 0
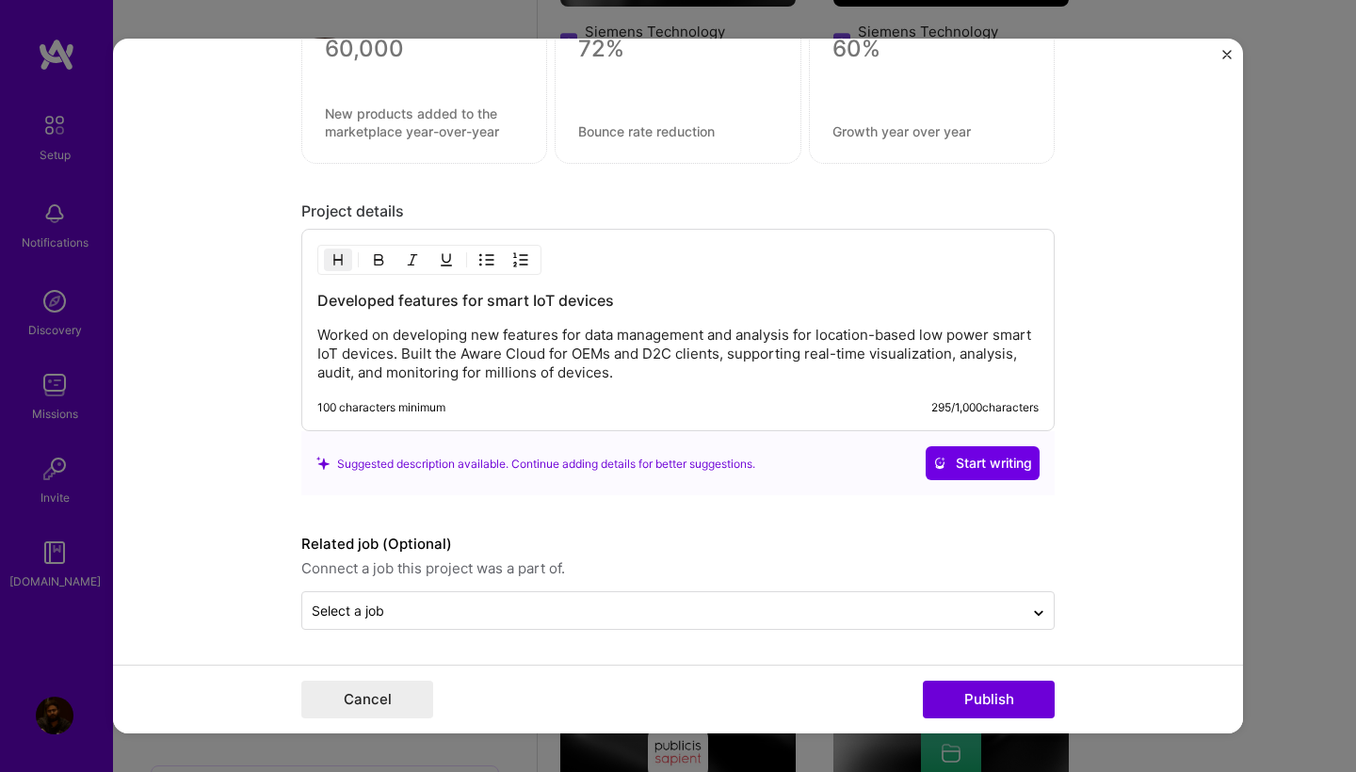
scroll to position [1492, 0]
click at [1009, 701] on button "Publish" at bounding box center [989, 700] width 132 height 38
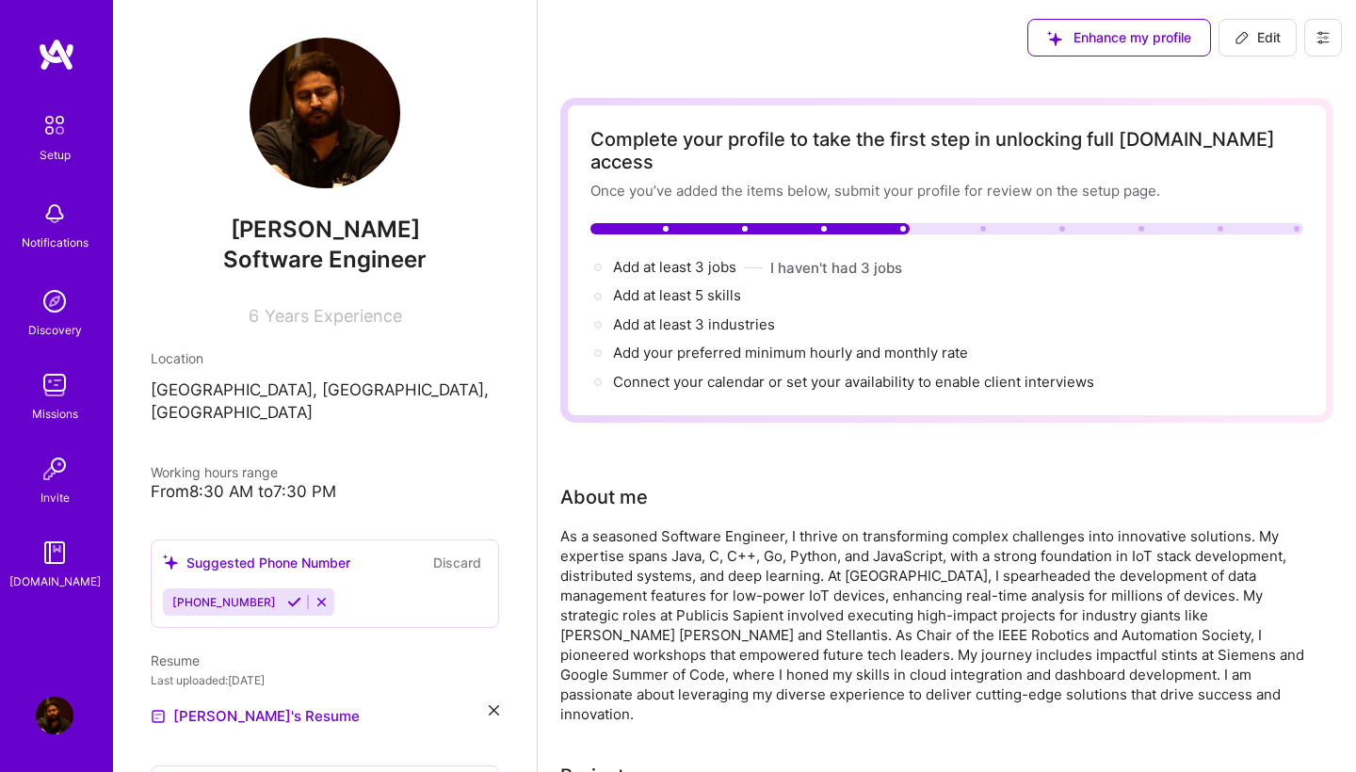
scroll to position [0, 0]
click at [748, 258] on span "→" at bounding box center [742, 268] width 13 height 20
select select "US"
